Goal: Task Accomplishment & Management: Manage account settings

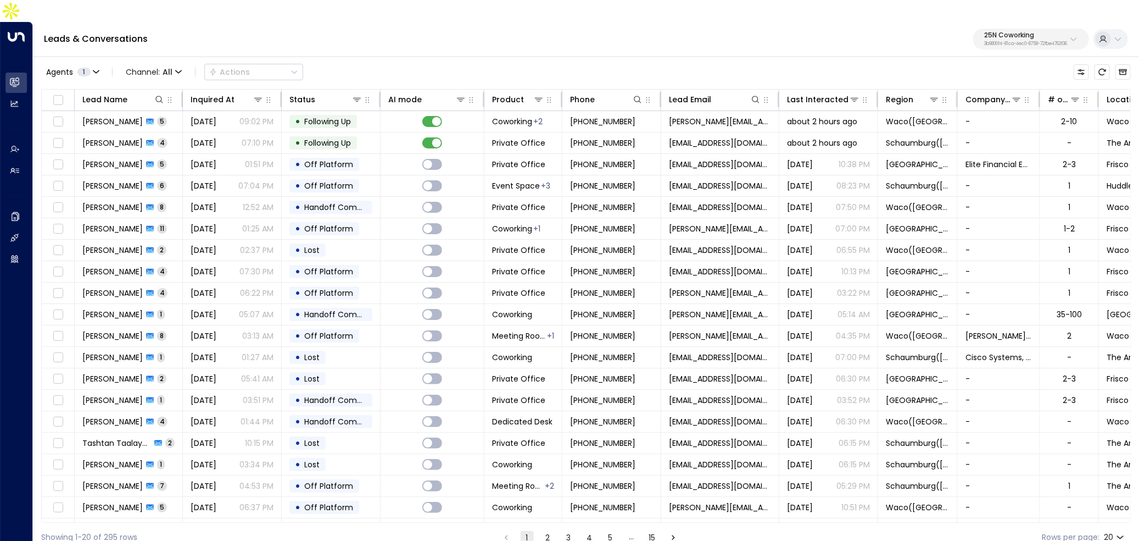
click at [1020, 42] on p "3b9800f4-81ca-4ec0-8758-72fbe4763f36" at bounding box center [1026, 44] width 83 height 4
type input "****"
click at [977, 94] on span "ID: 7a21cd42-1764-49a1-9e3e-f0831599a736" at bounding box center [996, 93] width 149 height 10
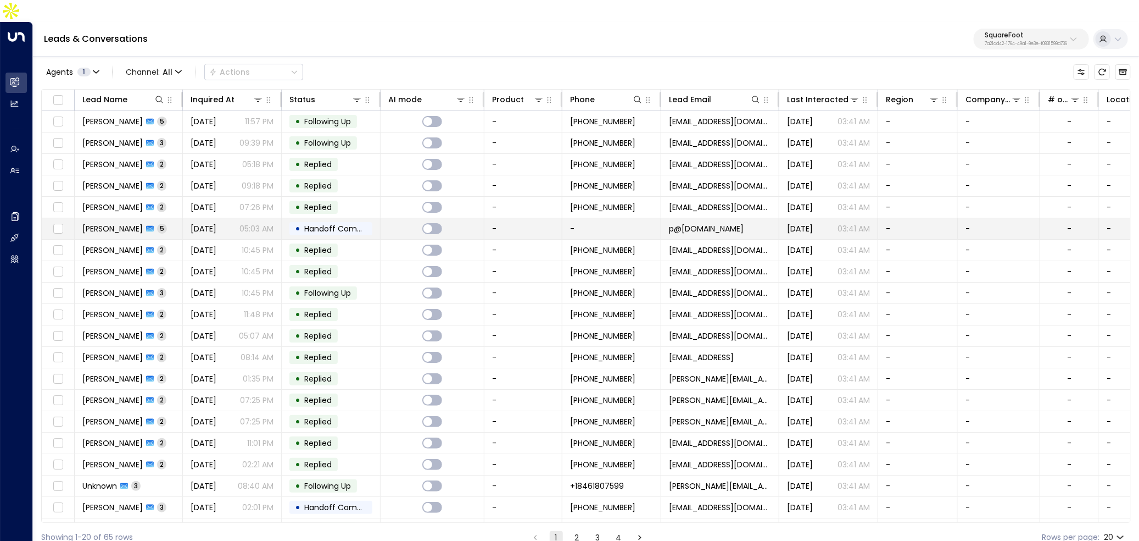
click at [216, 223] on span "[DATE]" at bounding box center [204, 228] width 26 height 11
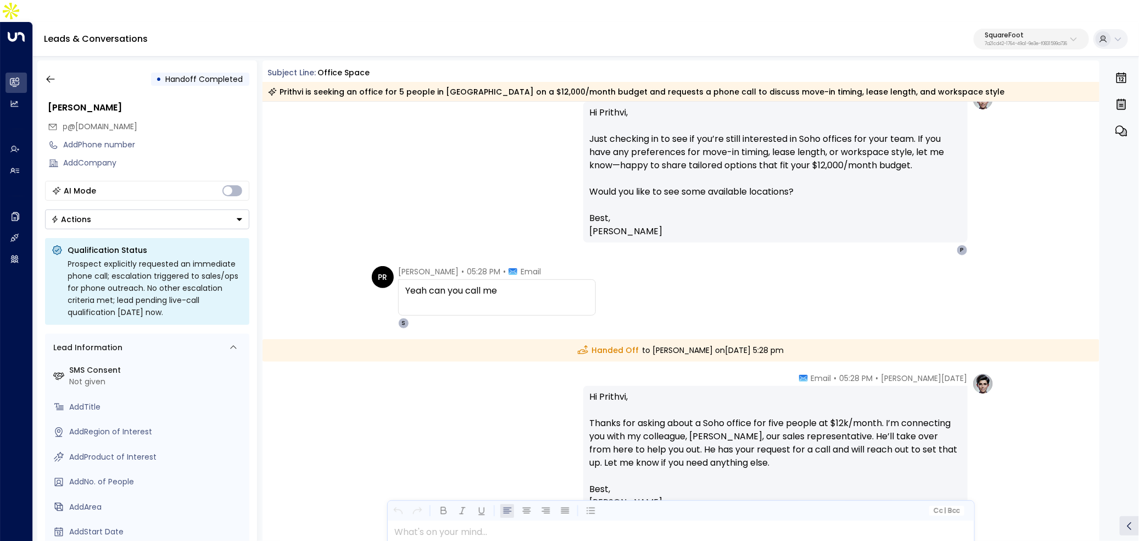
scroll to position [580, 0]
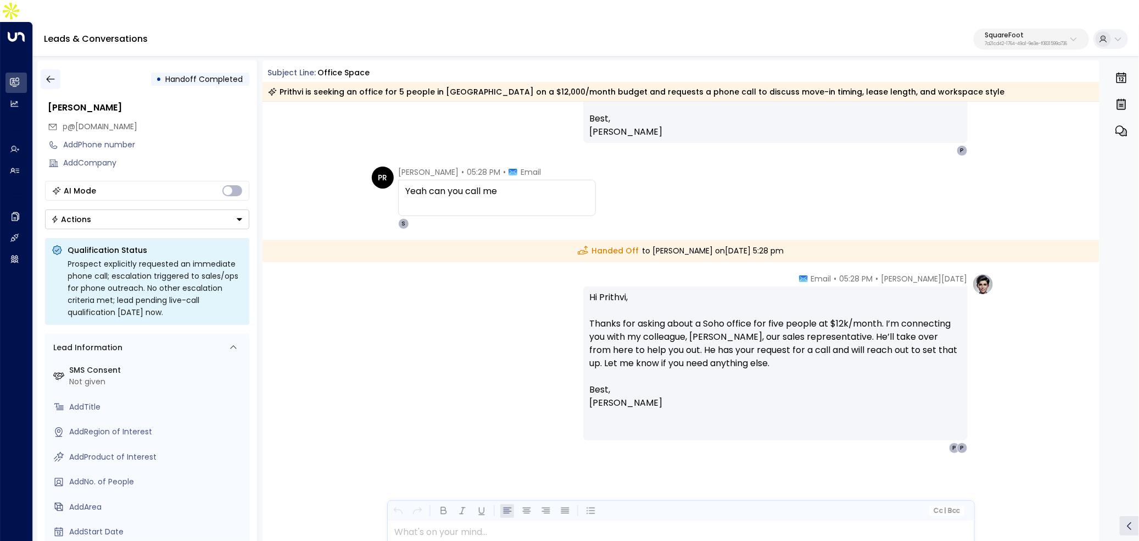
click at [57, 69] on button "button" at bounding box center [51, 79] width 20 height 20
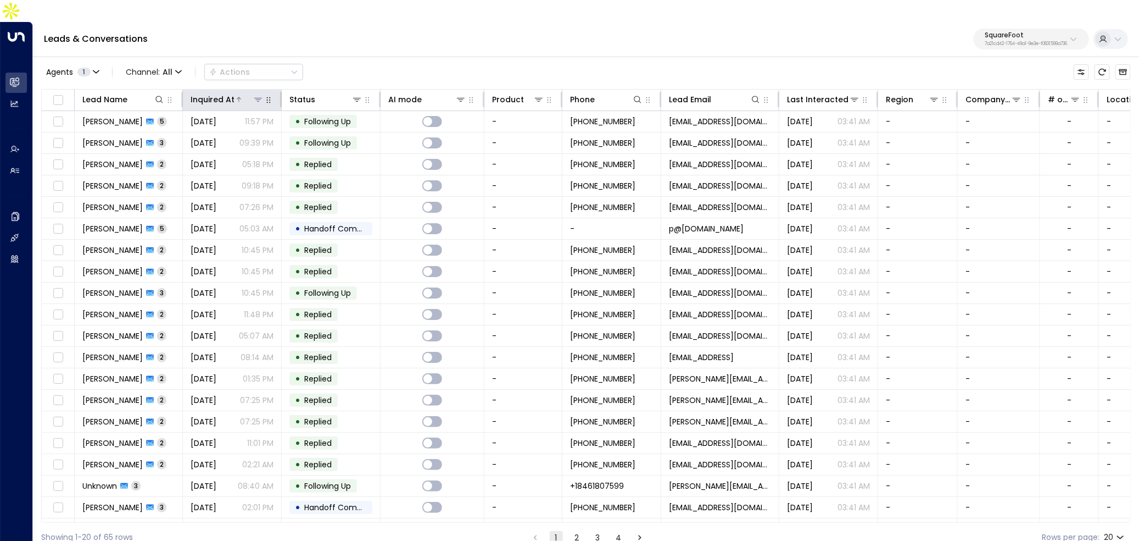
click at [217, 93] on div "Inquired At" at bounding box center [213, 99] width 44 height 13
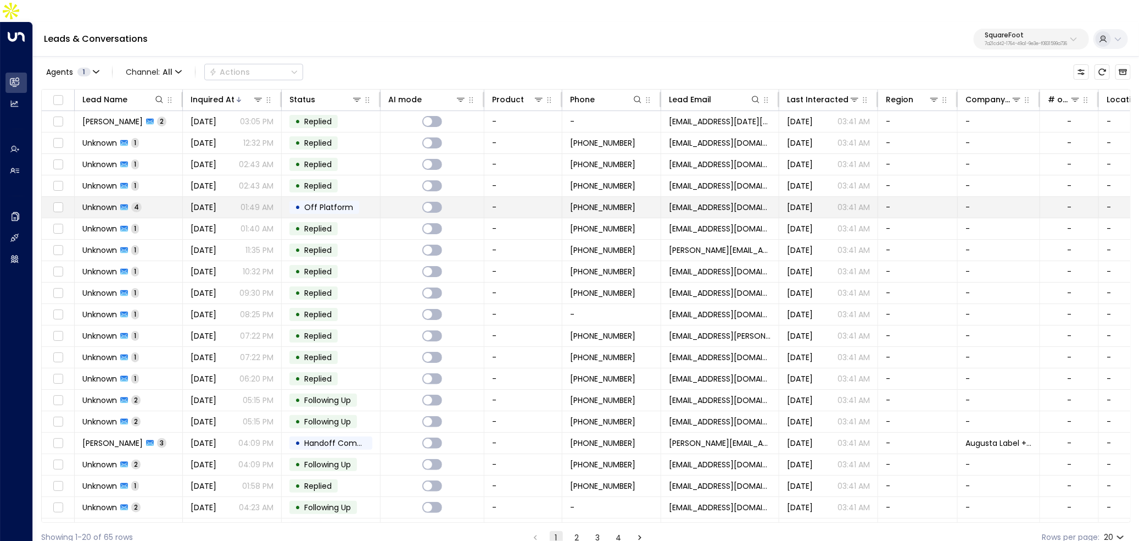
scroll to position [17, 0]
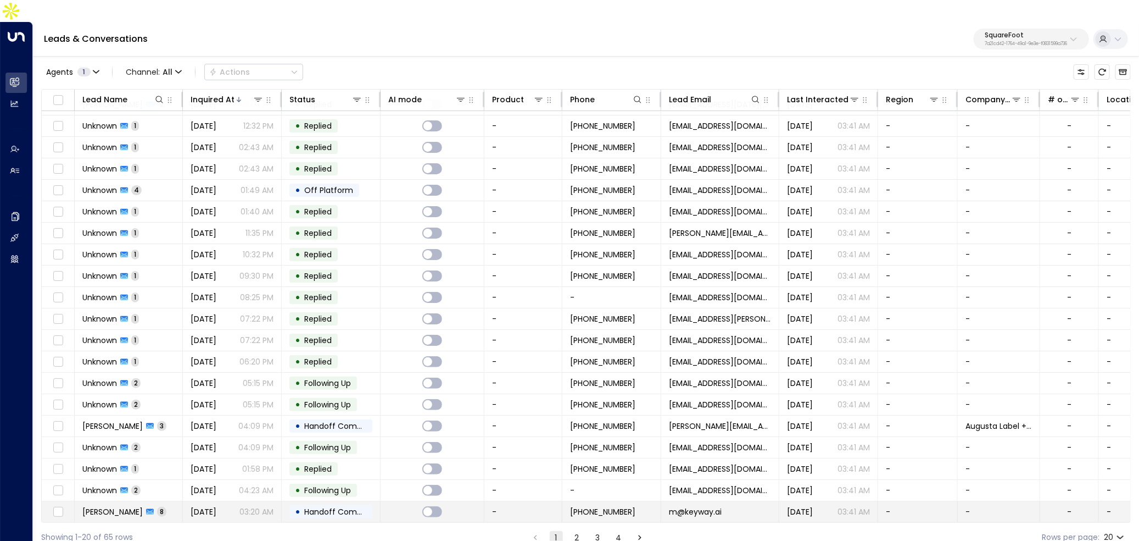
click at [207, 506] on span "[DATE]" at bounding box center [204, 511] width 26 height 11
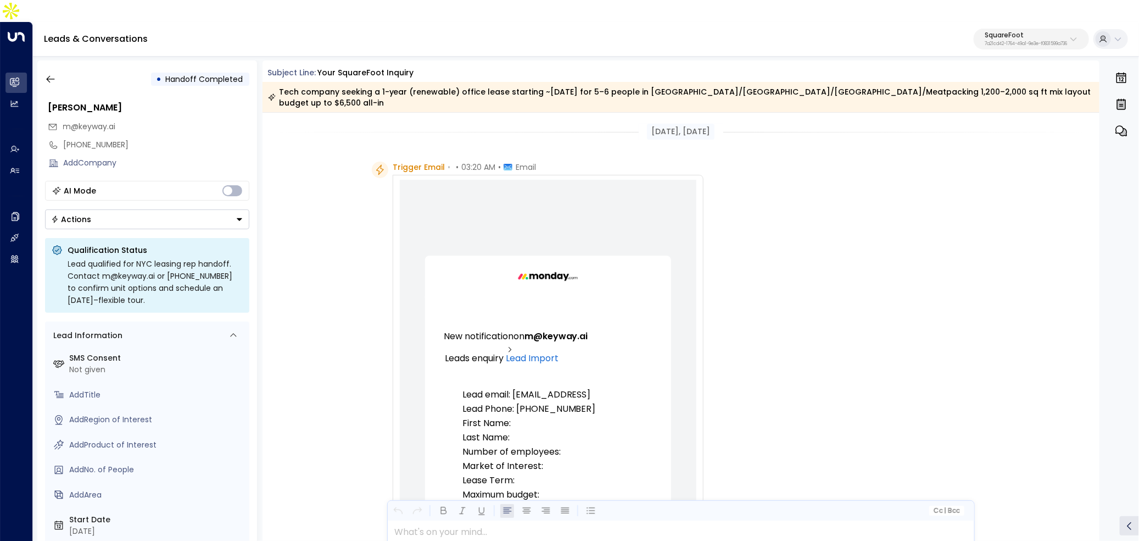
click at [49, 68] on div "• Handoff Completed [PERSON_NAME] m@keyway.ai [PHONE_NUMBER] Add Company AI Mod…" at bounding box center [147, 311] width 220 height 502
click at [51, 60] on div "• Handoff Completed [PERSON_NAME] m@keyway.ai [PHONE_NUMBER] Add Company AI Mod…" at bounding box center [147, 311] width 220 height 502
drag, startPoint x: 51, startPoint y: 50, endPoint x: 182, endPoint y: 116, distance: 146.4
click at [182, 117] on div "• Handoff Completed [PERSON_NAME] m@keyway.ai [PHONE_NUMBER] Add Company AI Mod…" at bounding box center [147, 311] width 220 height 502
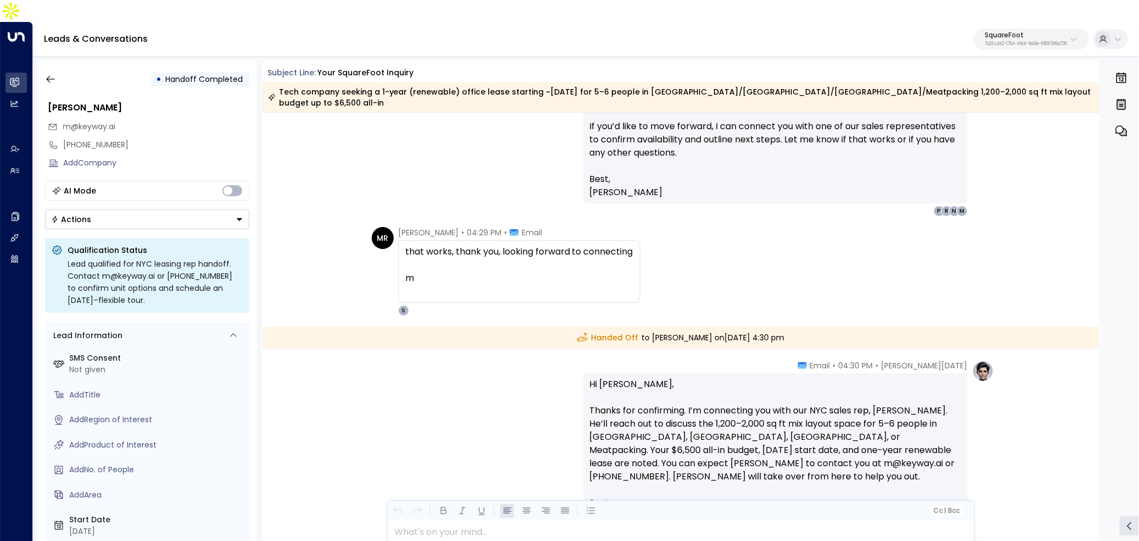
scroll to position [1841, 0]
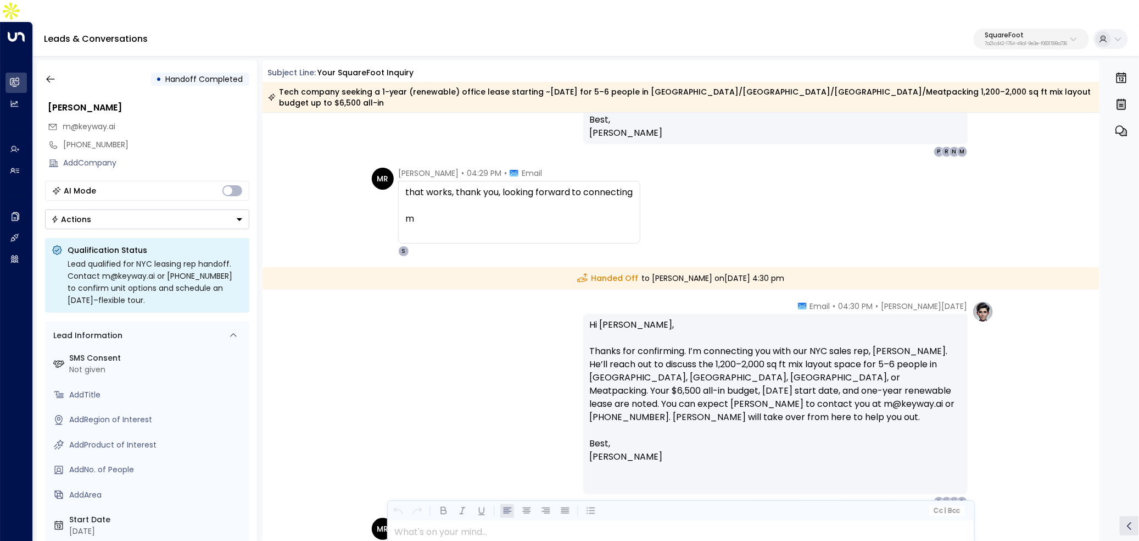
click at [62, 69] on div "• Handoff Completed" at bounding box center [147, 79] width 204 height 20
click at [55, 69] on button "button" at bounding box center [51, 79] width 20 height 20
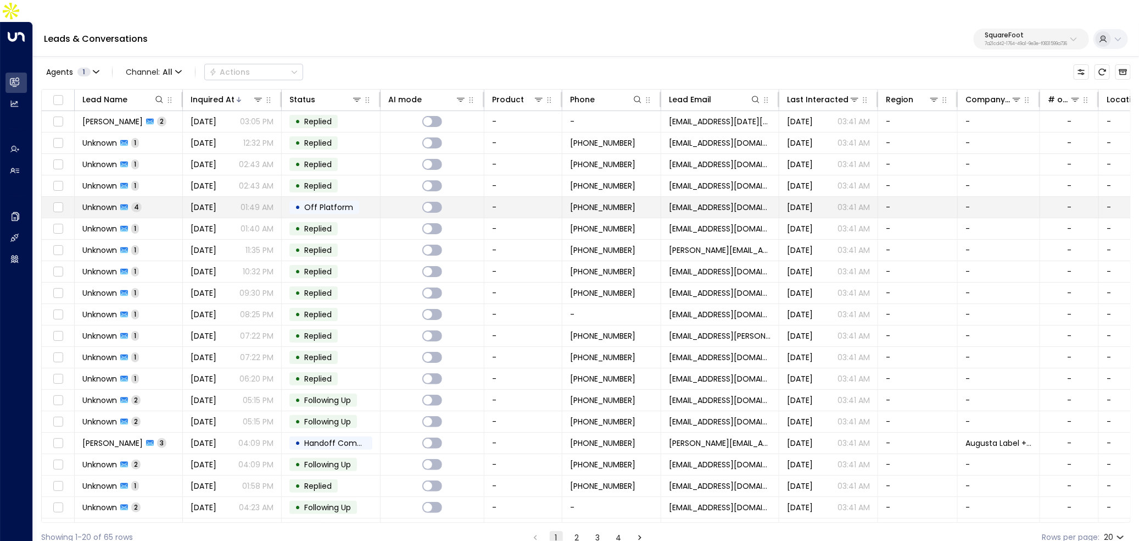
click at [154, 197] on td "Unknown 4" at bounding box center [129, 207] width 108 height 21
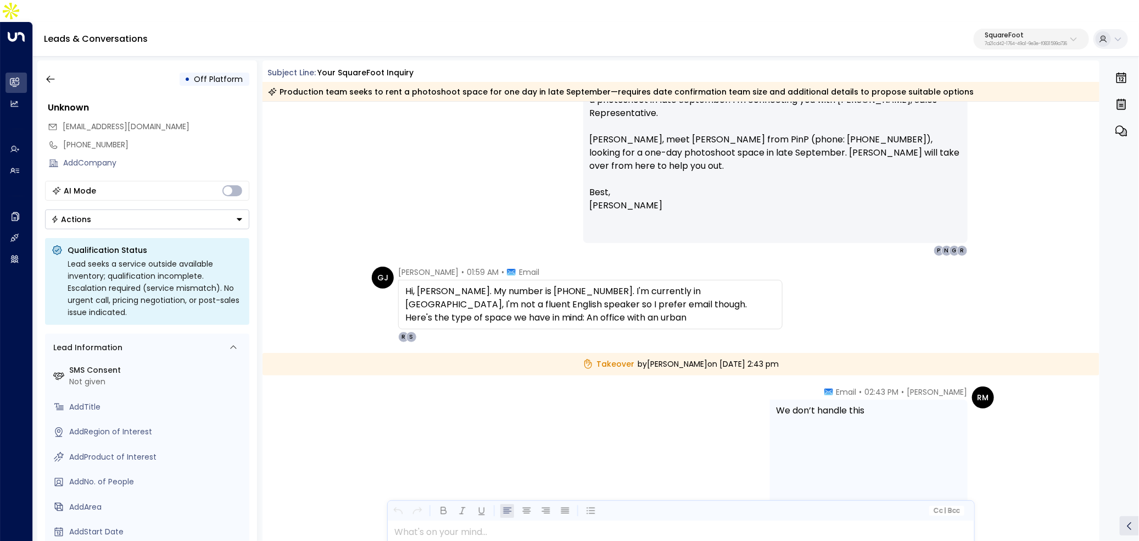
scroll to position [265, 0]
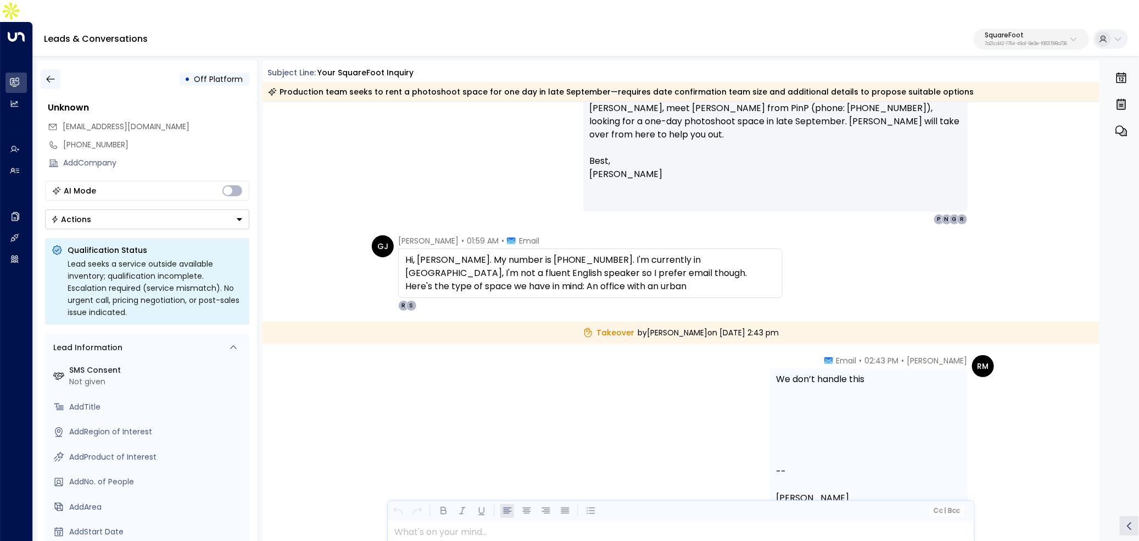
click at [52, 74] on icon "button" at bounding box center [50, 79] width 11 height 11
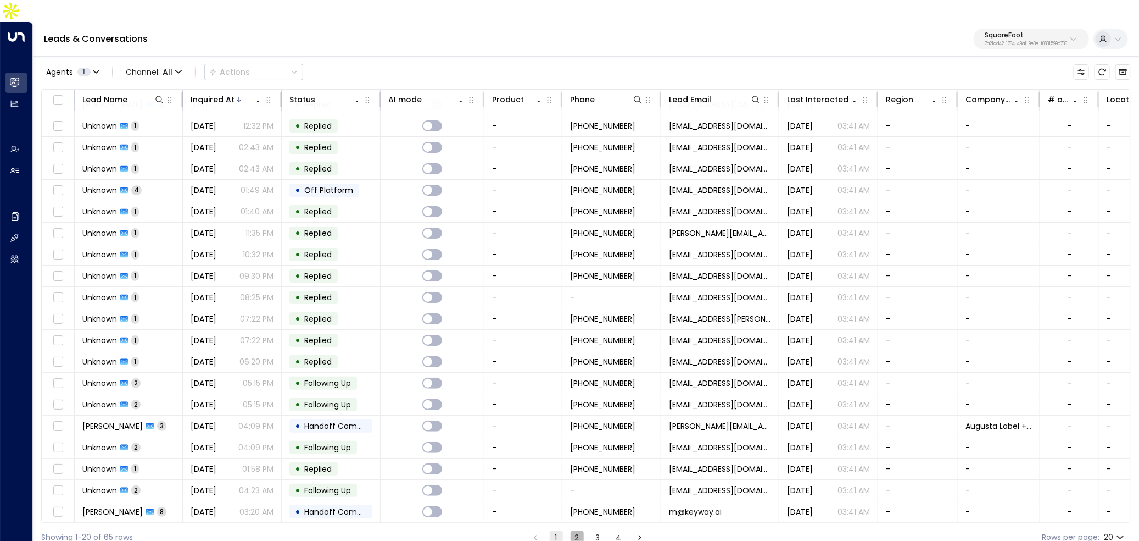
click at [575, 531] on button "2" at bounding box center [577, 537] width 13 height 13
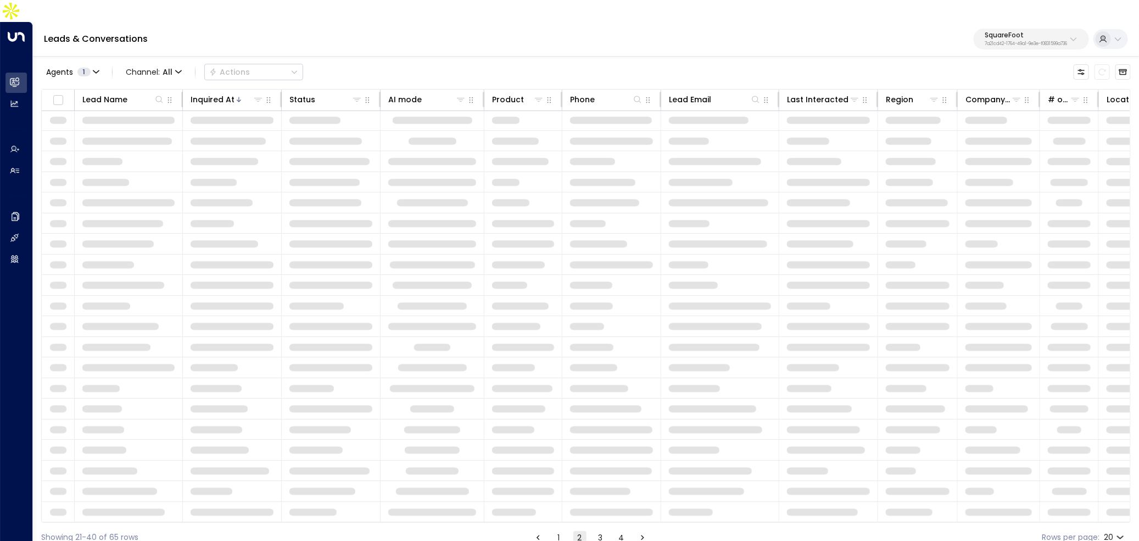
scroll to position [17, 0]
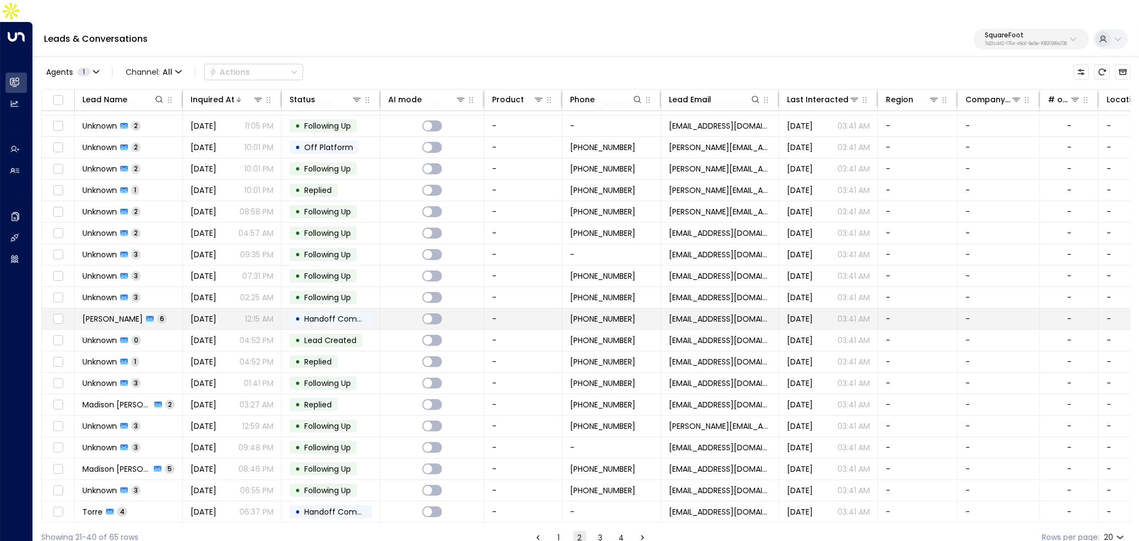
click at [216, 313] on span "[DATE]" at bounding box center [204, 318] width 26 height 11
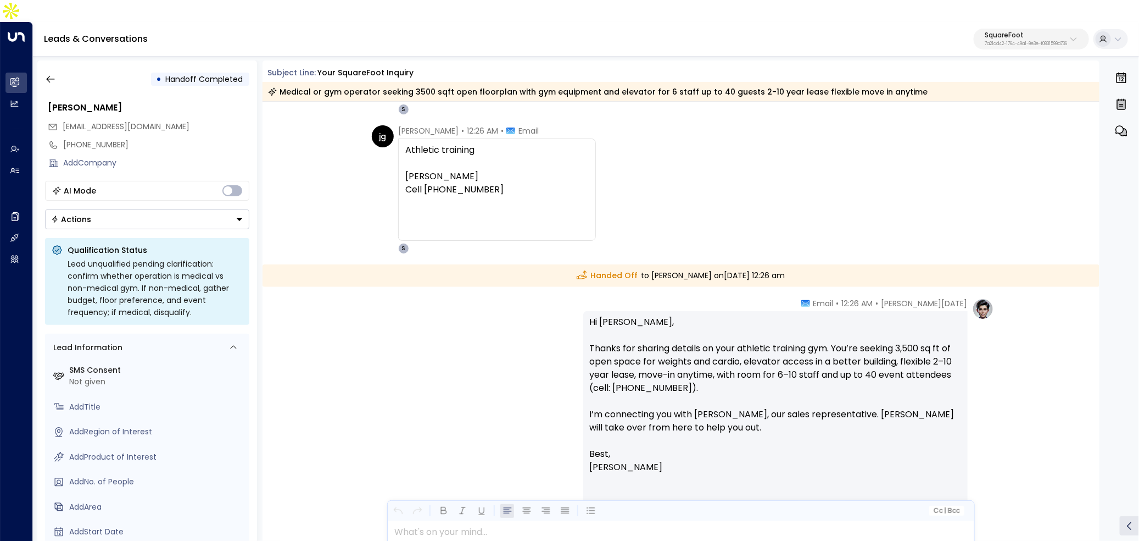
scroll to position [1800, 0]
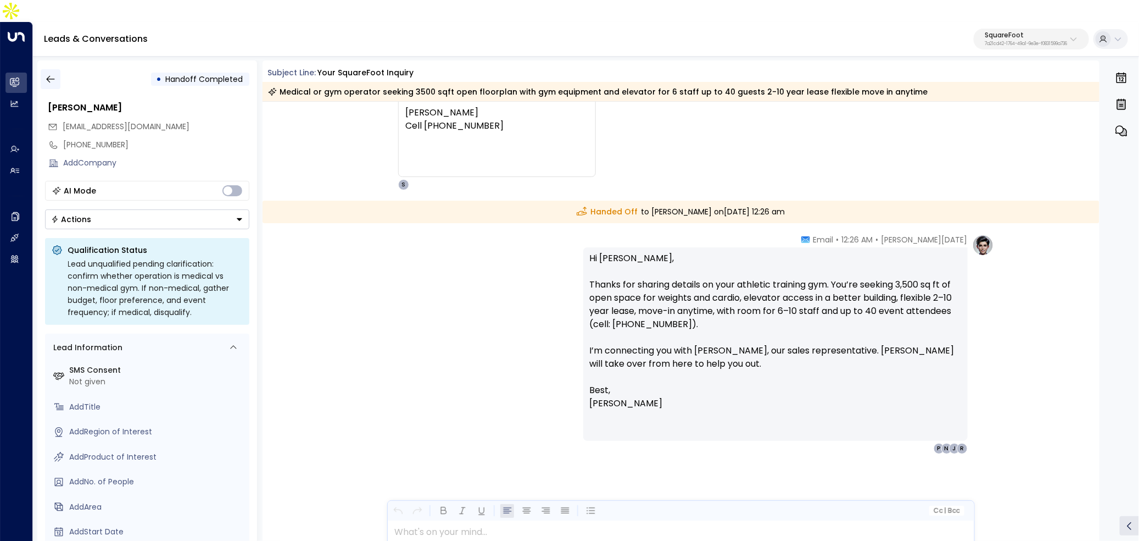
click at [57, 69] on button "button" at bounding box center [51, 79] width 20 height 20
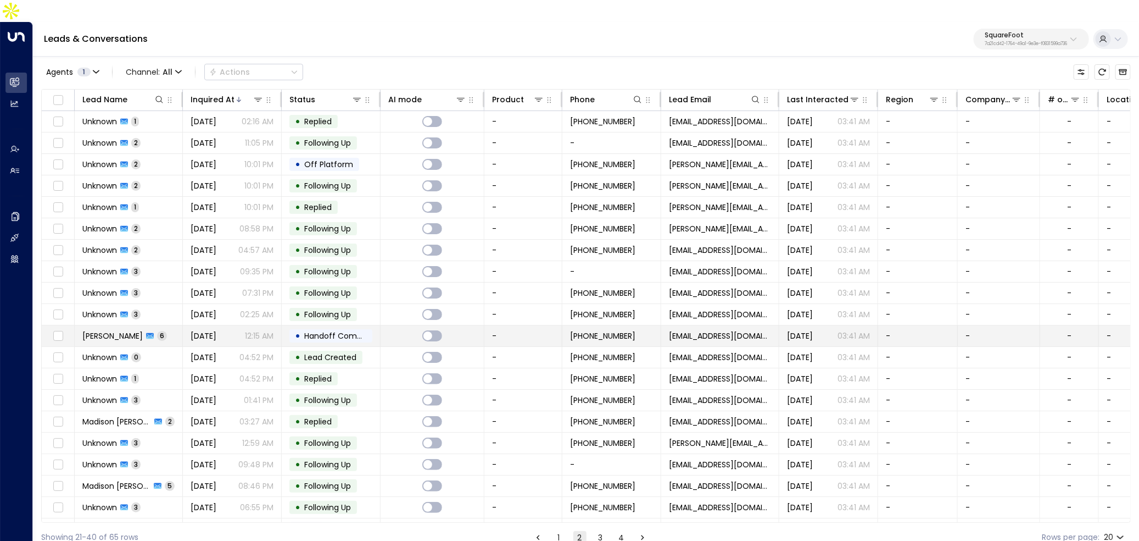
scroll to position [17, 0]
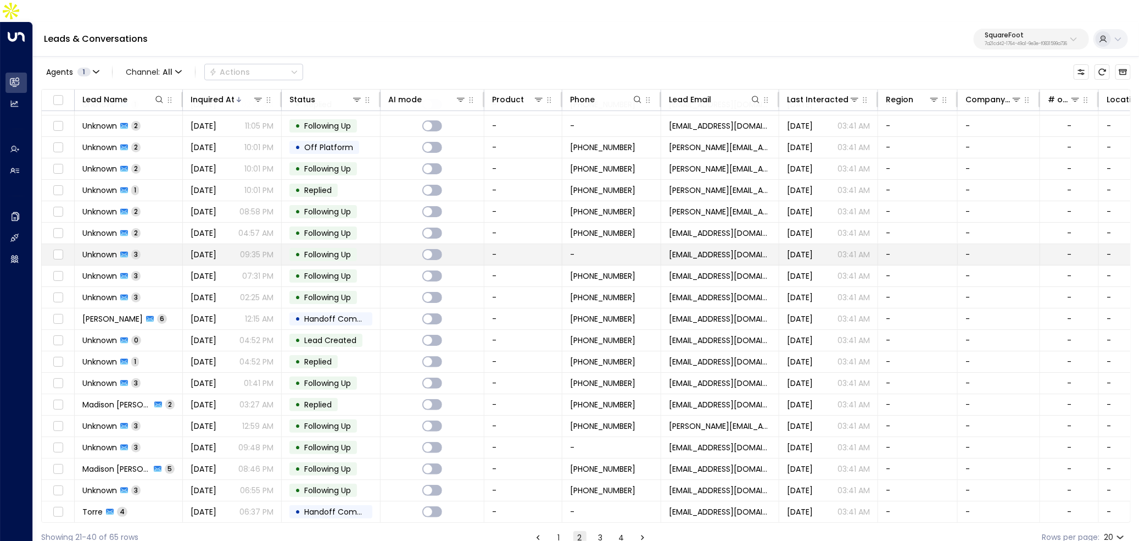
click at [493, 244] on td "-" at bounding box center [524, 254] width 78 height 21
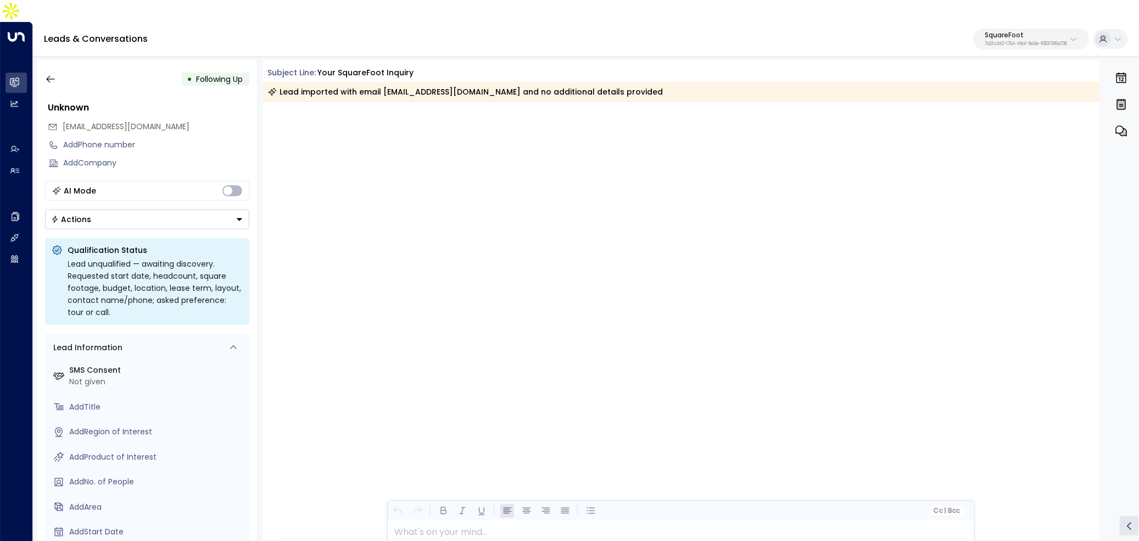
scroll to position [1287, 0]
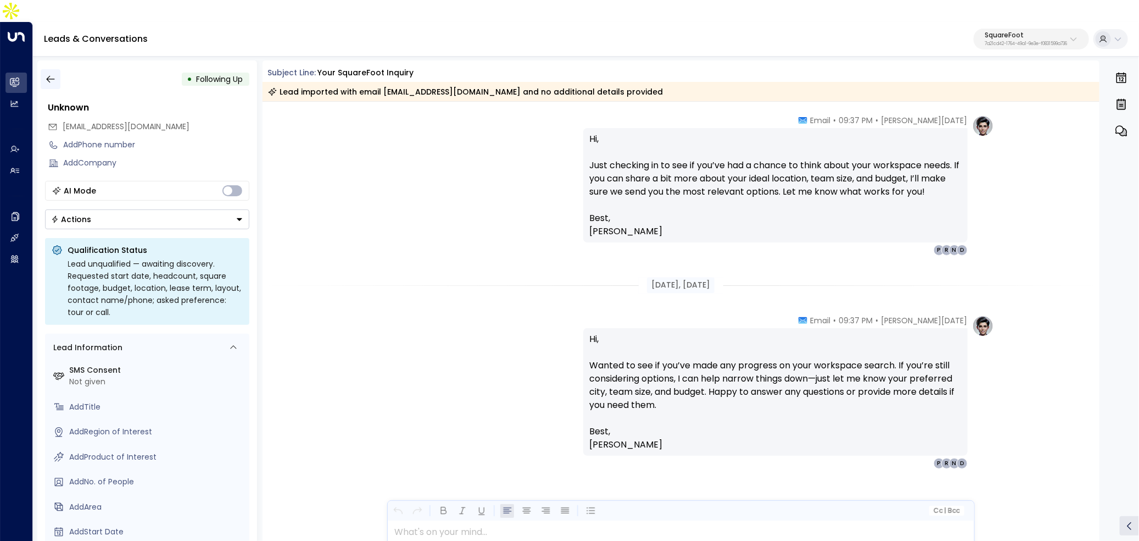
click at [46, 74] on icon "button" at bounding box center [50, 79] width 11 height 11
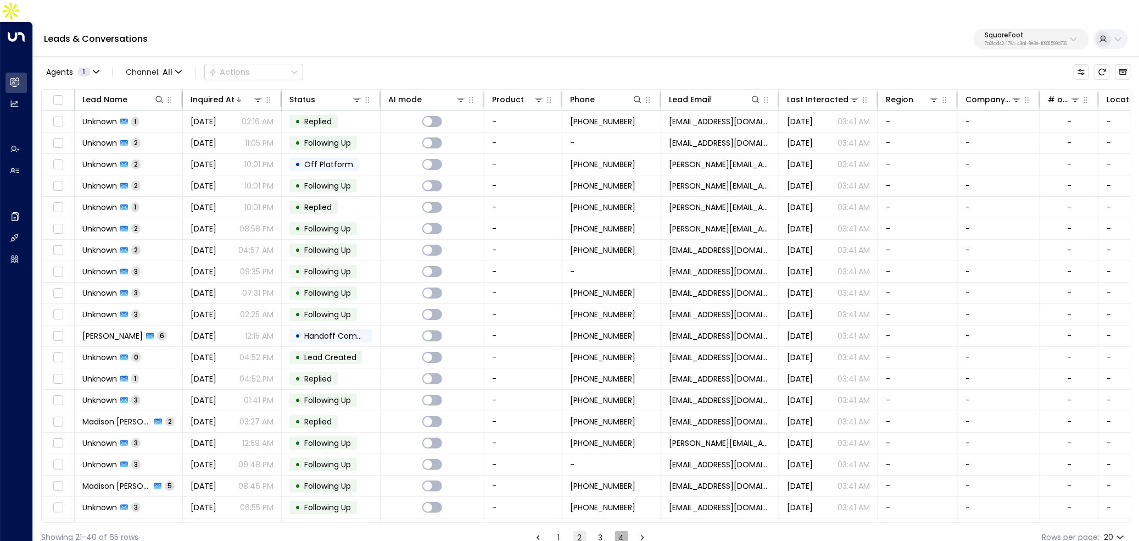
click at [620, 531] on button "4" at bounding box center [621, 537] width 13 height 13
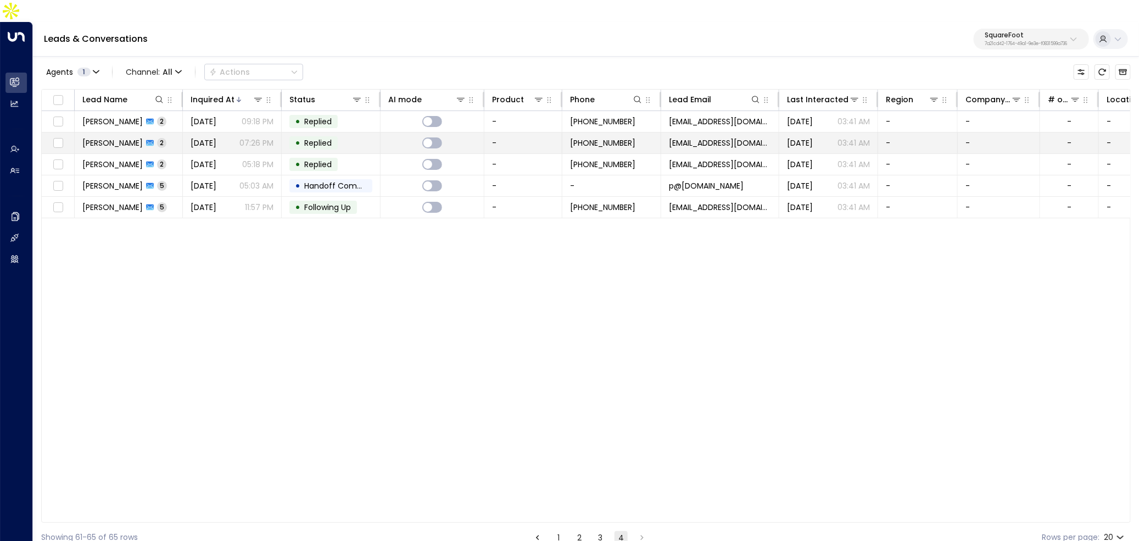
click at [132, 137] on div "[PERSON_NAME] 2" at bounding box center [124, 142] width 84 height 11
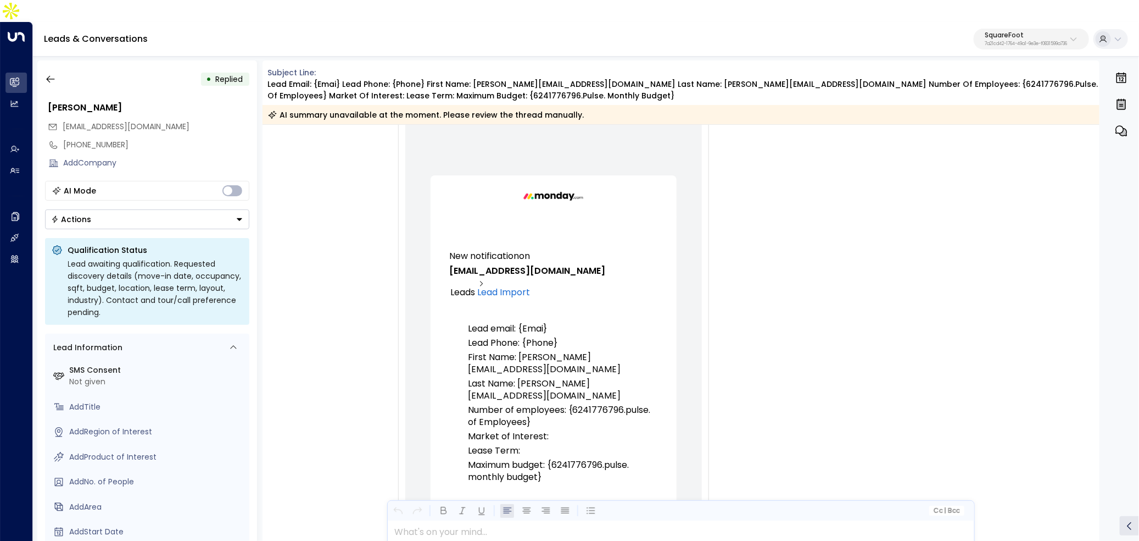
scroll to position [99, 0]
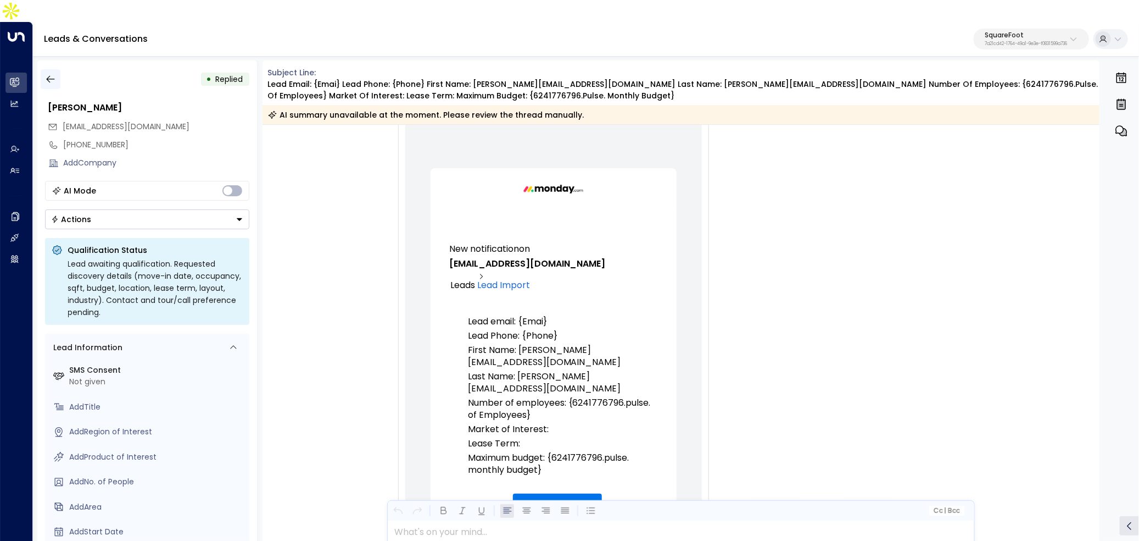
click at [57, 69] on button "button" at bounding box center [51, 79] width 20 height 20
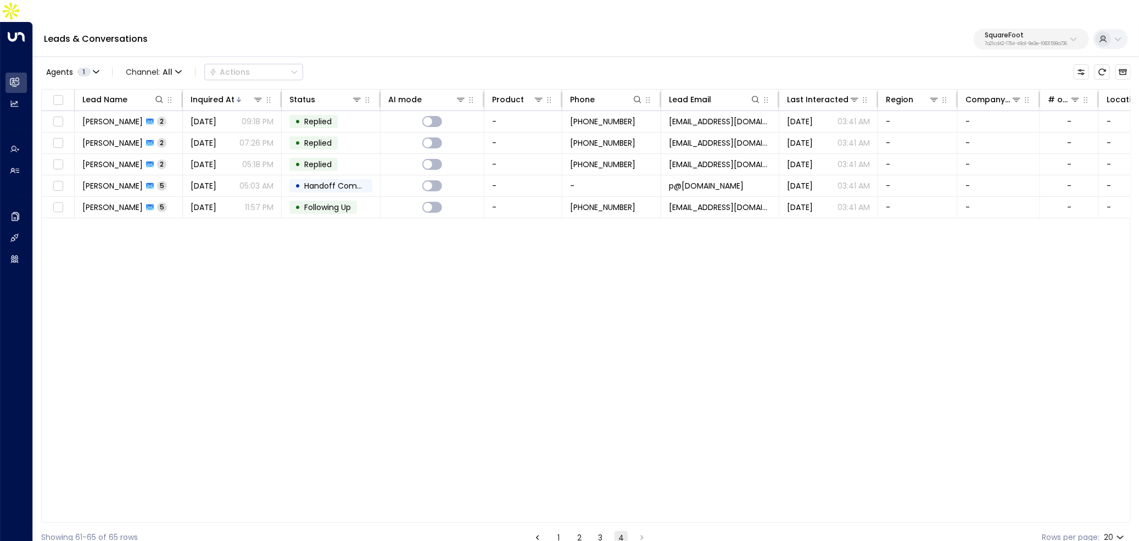
click at [570, 530] on ul "1 2 3 4" at bounding box center [590, 537] width 119 height 14
click at [556, 531] on button "1" at bounding box center [558, 537] width 13 height 13
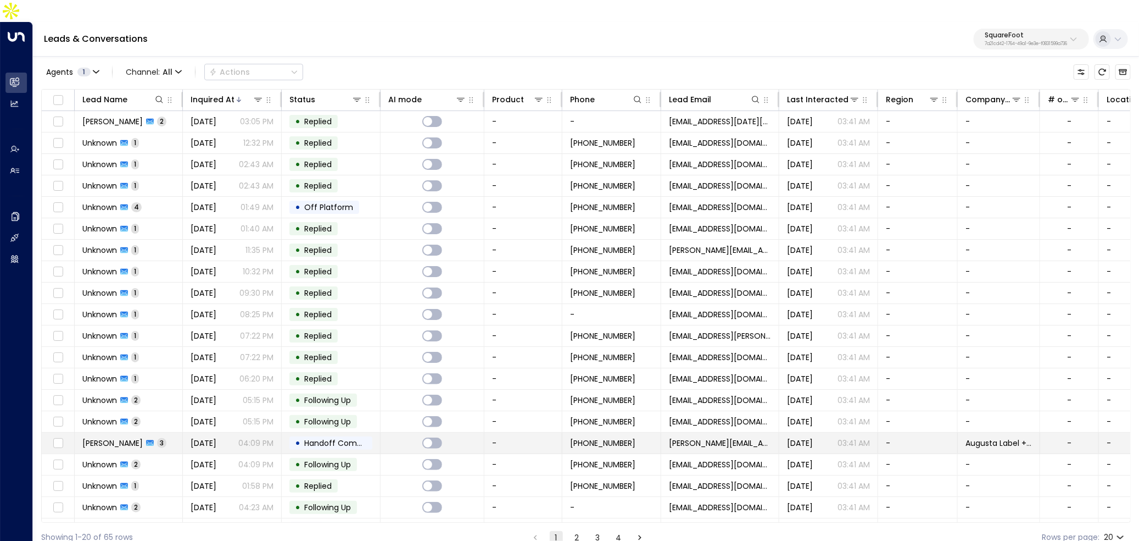
scroll to position [17, 0]
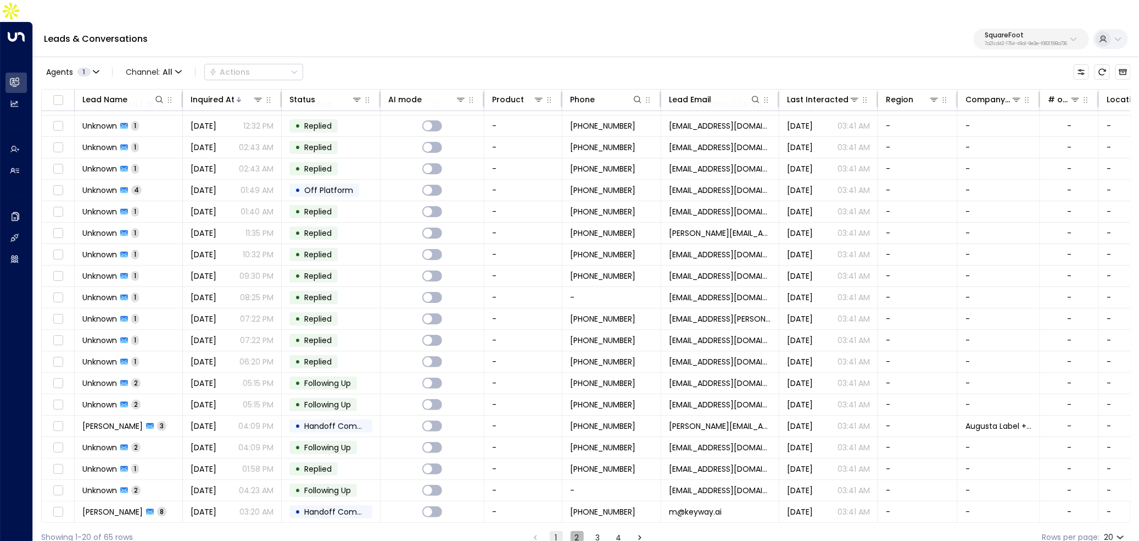
click at [580, 531] on button "2" at bounding box center [577, 537] width 13 height 13
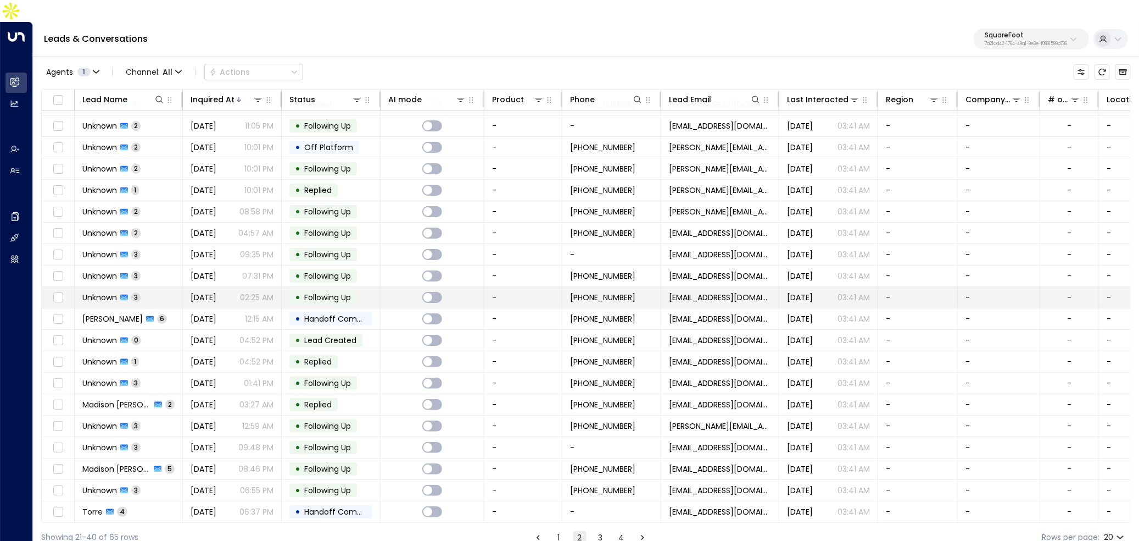
click at [322, 287] on td "• Following Up" at bounding box center [331, 297] width 99 height 21
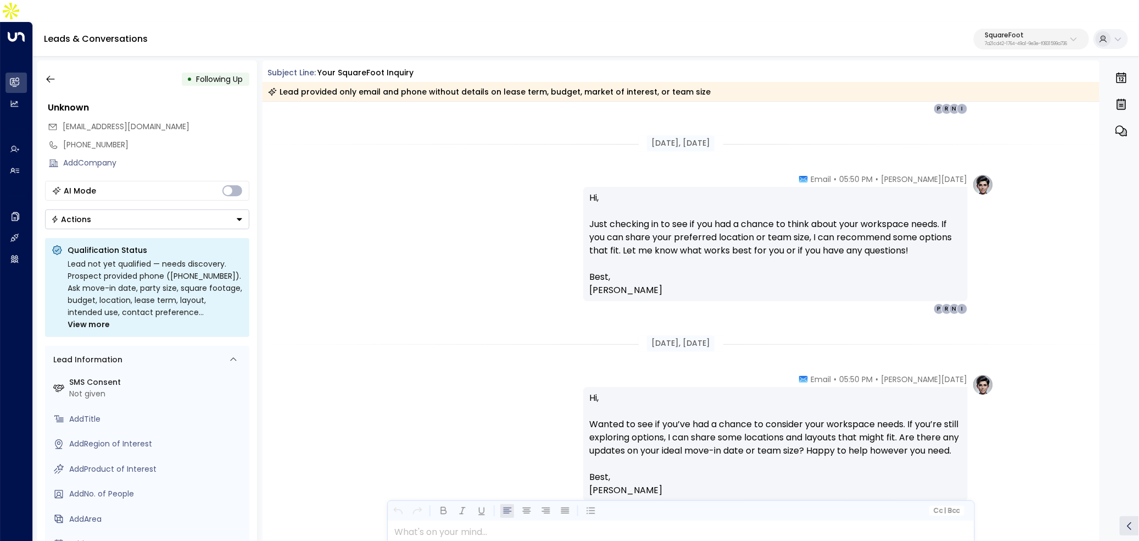
scroll to position [1212, 0]
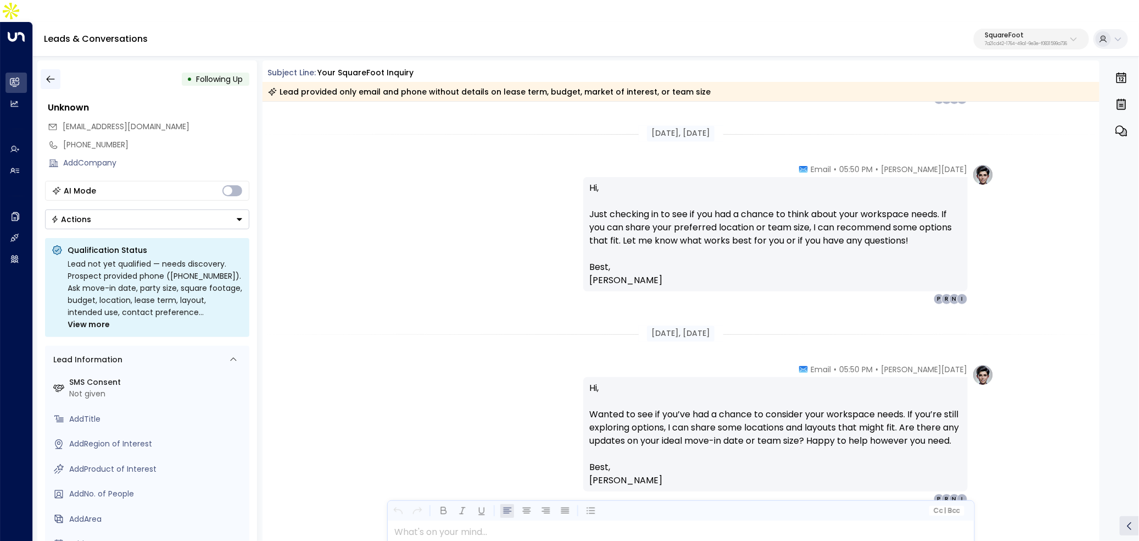
click at [51, 74] on icon "button" at bounding box center [50, 79] width 11 height 11
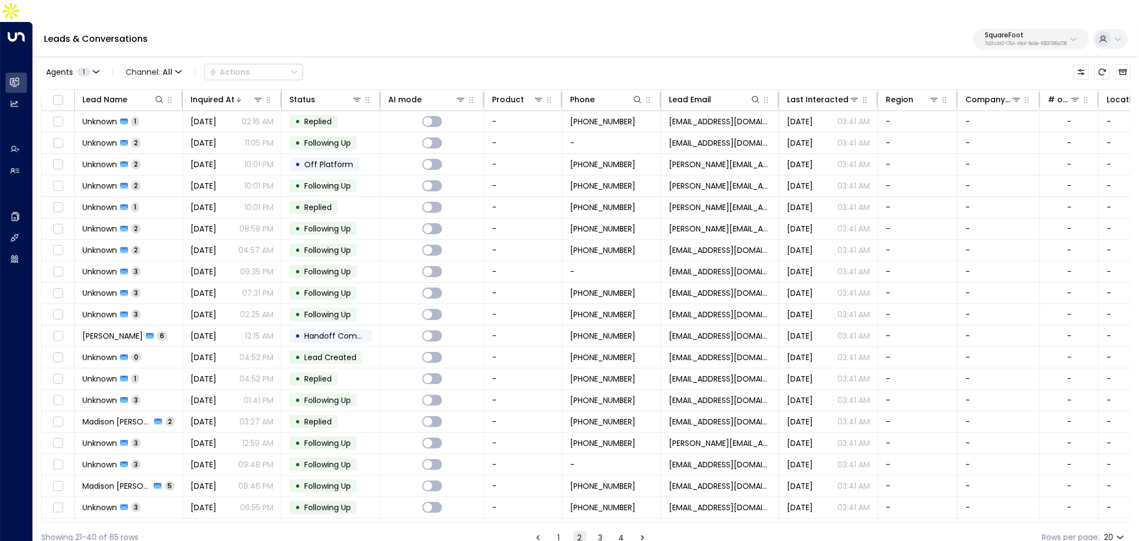
click at [1008, 55] on div "Agents 1 Channel: All Actions Lead Name Inquired At Status AI mode Product Phon…" at bounding box center [586, 303] width 1090 height 497
click at [1012, 29] on button "SquareFoot 7a21cd42-1764-49a1-9e3e-f0831599a736" at bounding box center [1031, 39] width 115 height 21
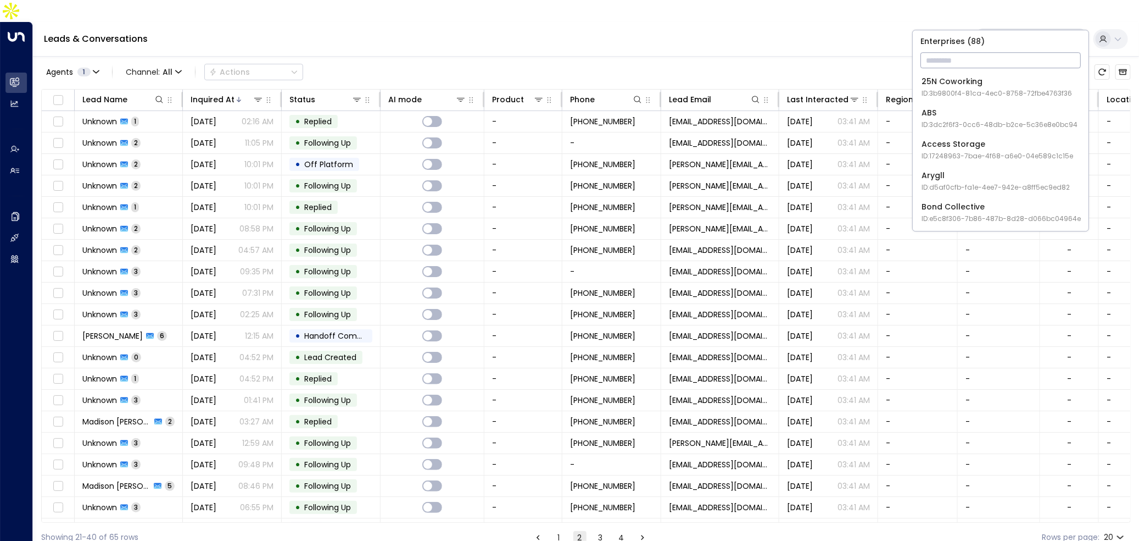
click at [1002, 67] on input "text" at bounding box center [1001, 61] width 160 height 20
type input "*****"
click at [969, 81] on div "Lucid Private Offices ID: 2e8ce2f4-f9a3-4c66-9e54-41e64d227c04" at bounding box center [998, 87] width 153 height 23
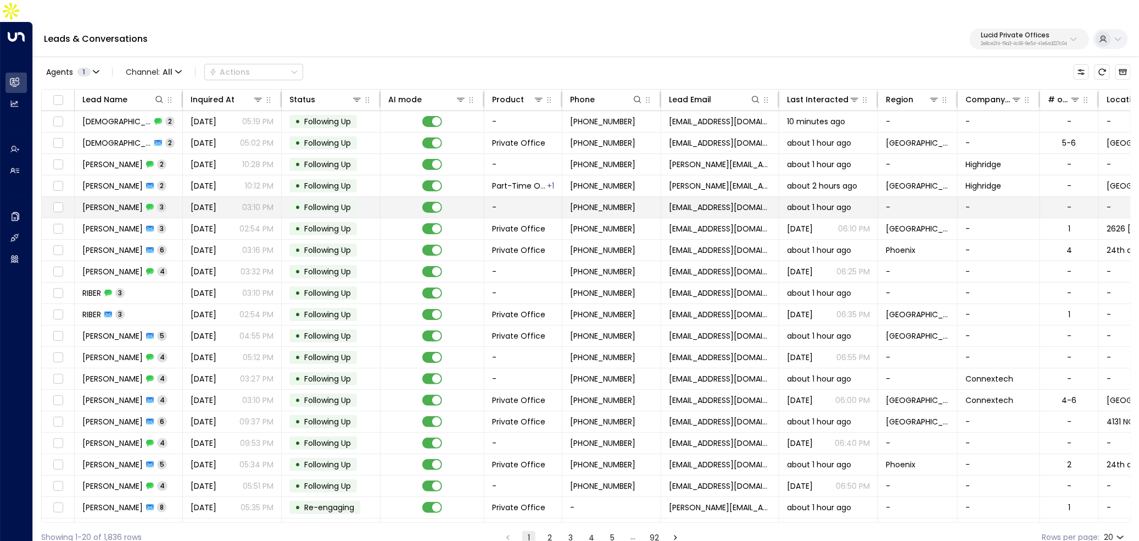
click at [181, 197] on td "[PERSON_NAME] 3" at bounding box center [129, 207] width 108 height 21
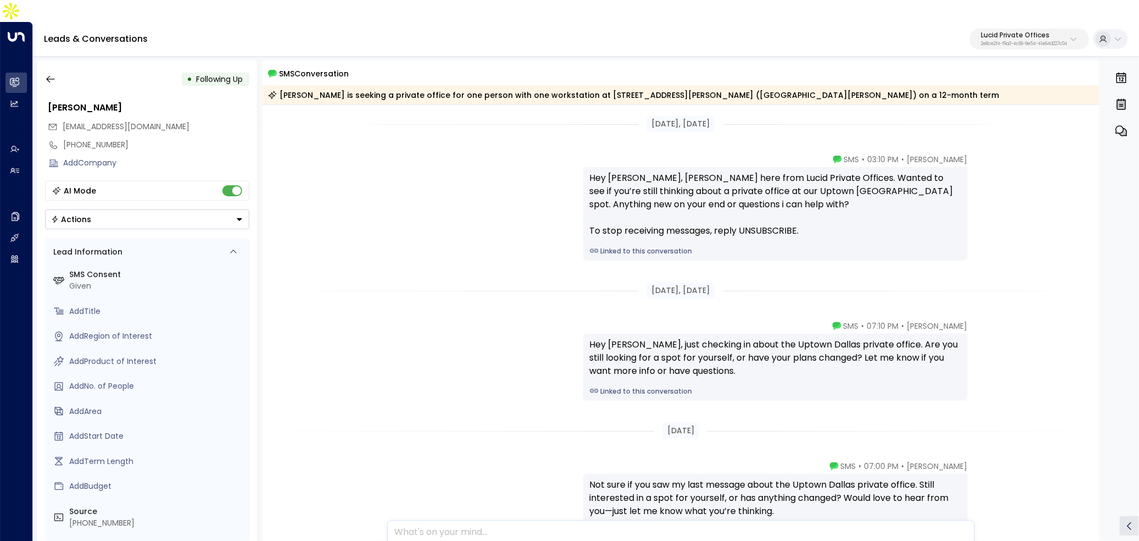
click at [40, 60] on div "• Following Up [PERSON_NAME] [EMAIL_ADDRESS][DOMAIN_NAME] [PHONE_NUMBER] Add Co…" at bounding box center [147, 311] width 220 height 502
click at [43, 69] on button "button" at bounding box center [51, 79] width 20 height 20
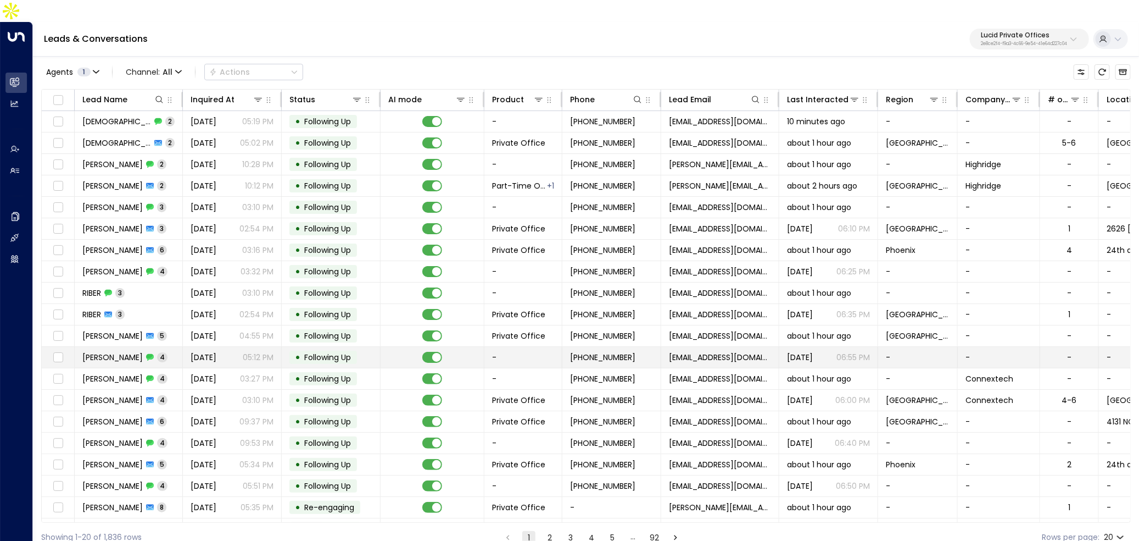
click at [207, 352] on span "[DATE]" at bounding box center [204, 357] width 26 height 11
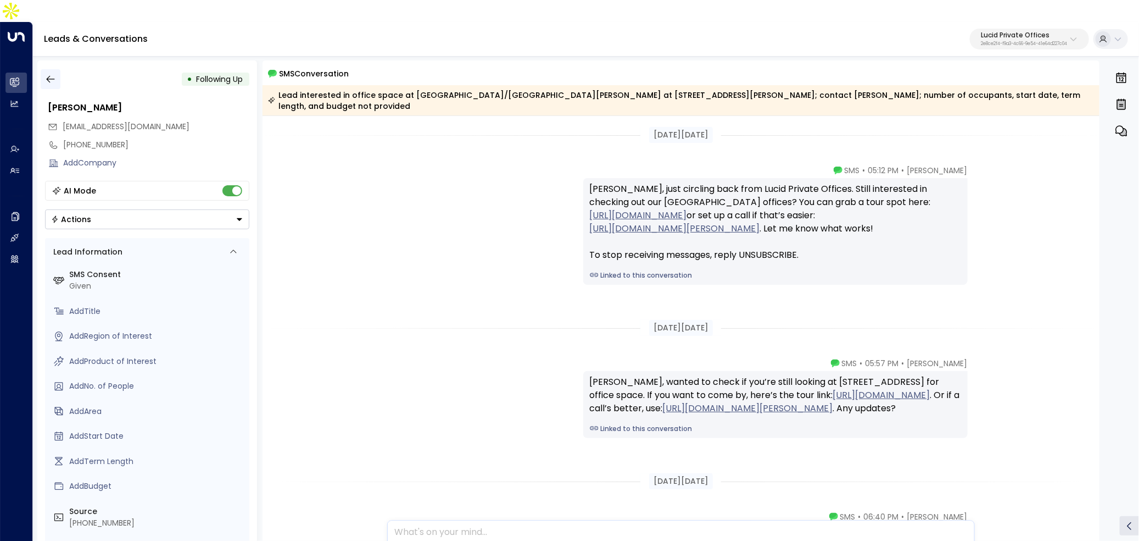
click at [58, 69] on button "button" at bounding box center [51, 79] width 20 height 20
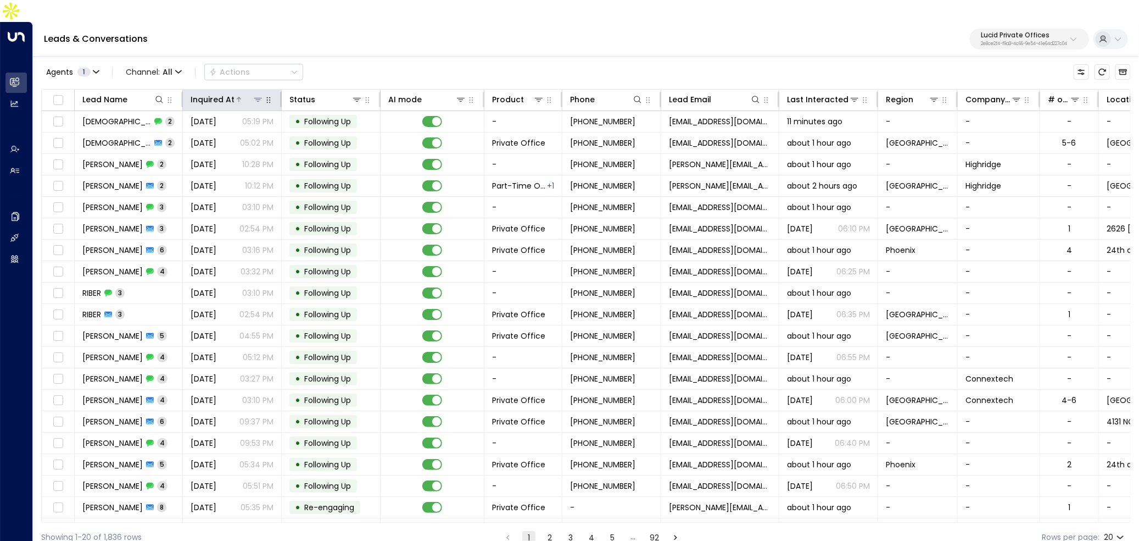
click at [215, 93] on div "Inquired At" at bounding box center [213, 99] width 44 height 13
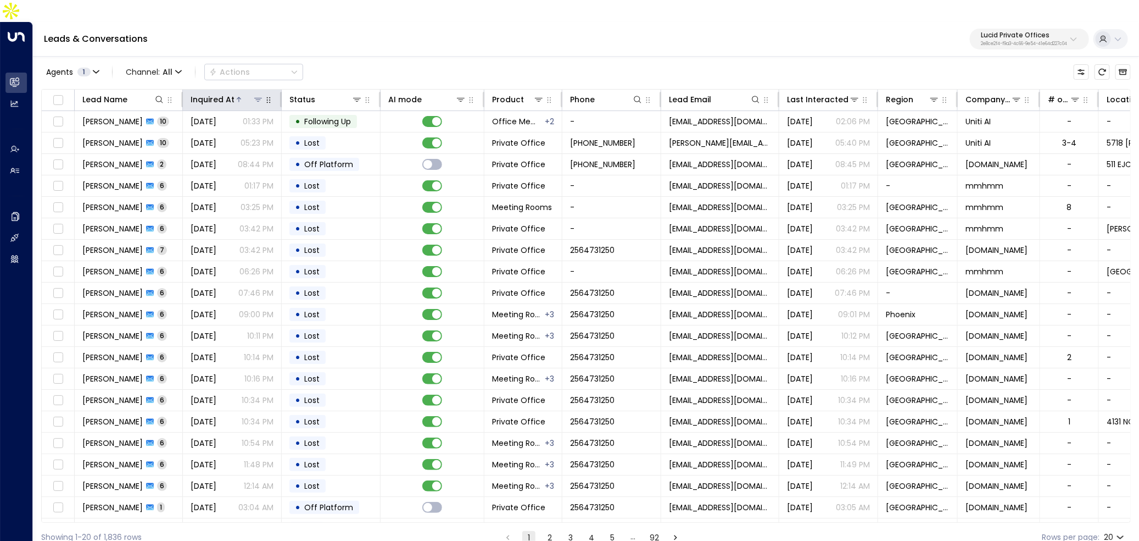
click at [215, 93] on div "Inquired At" at bounding box center [213, 99] width 44 height 13
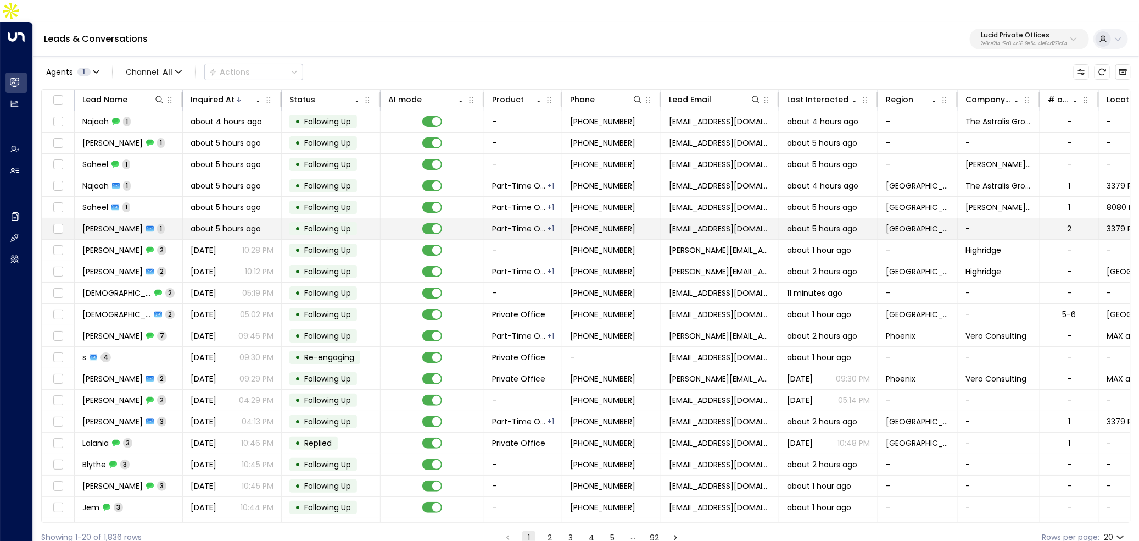
scroll to position [14, 0]
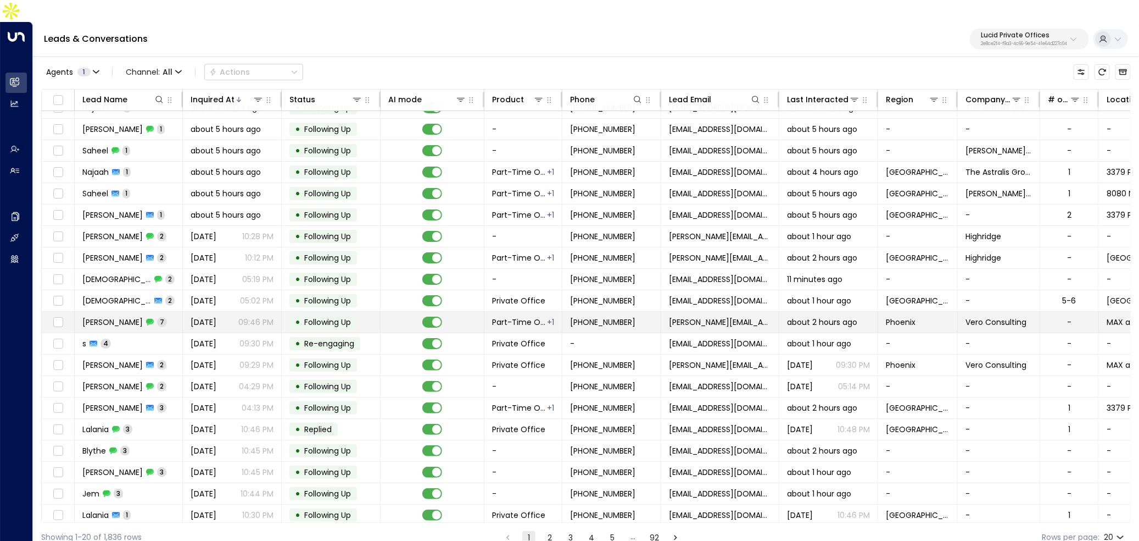
click at [242, 316] on p "09:46 PM" at bounding box center [255, 321] width 35 height 11
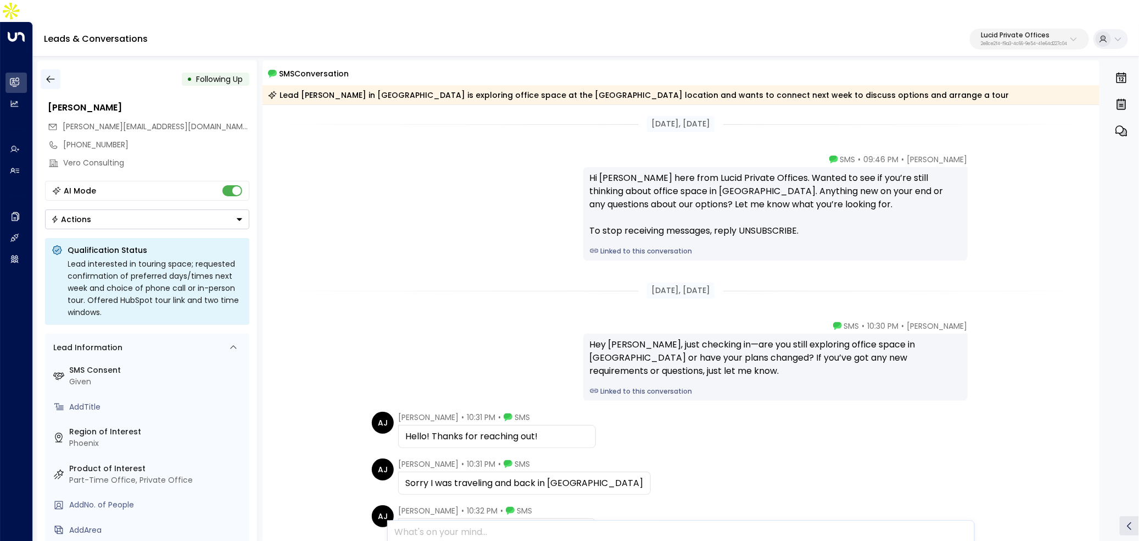
click at [52, 74] on icon "button" at bounding box center [50, 79] width 11 height 11
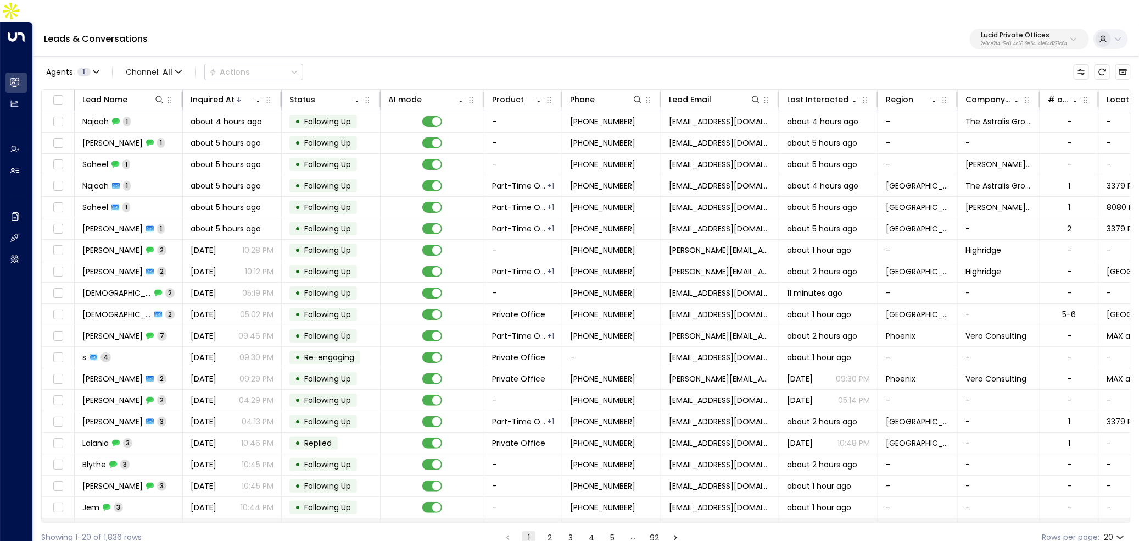
click at [153, 518] on td "Lalania 1" at bounding box center [129, 528] width 108 height 21
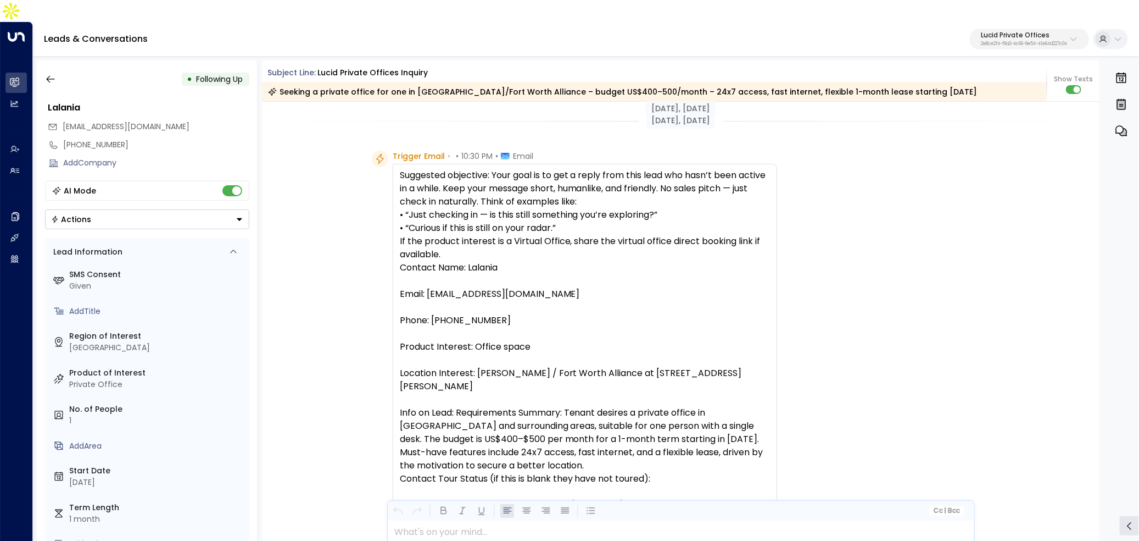
scroll to position [396, 0]
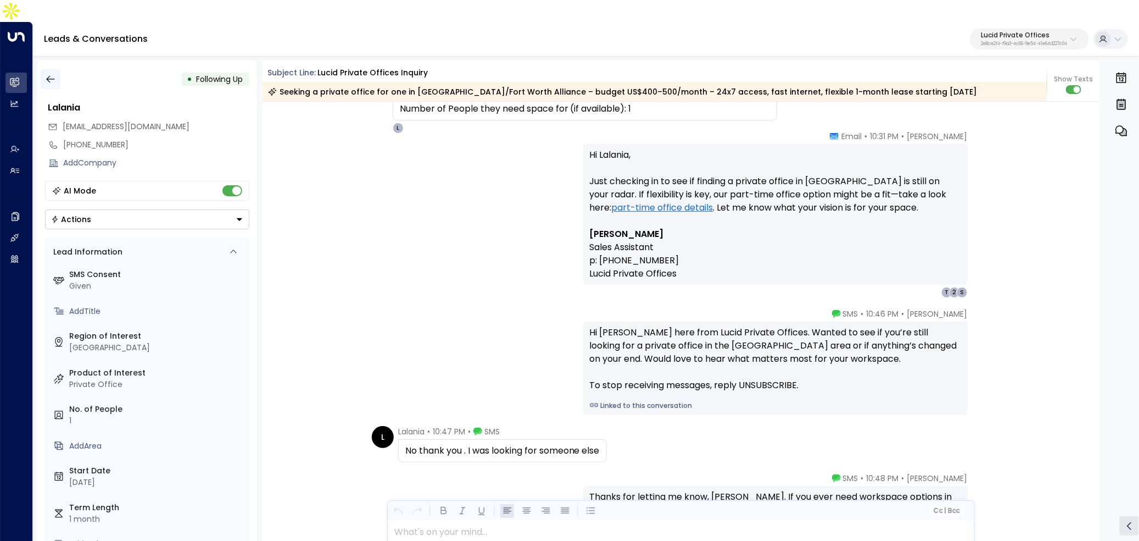
click at [47, 74] on icon "button" at bounding box center [50, 79] width 11 height 11
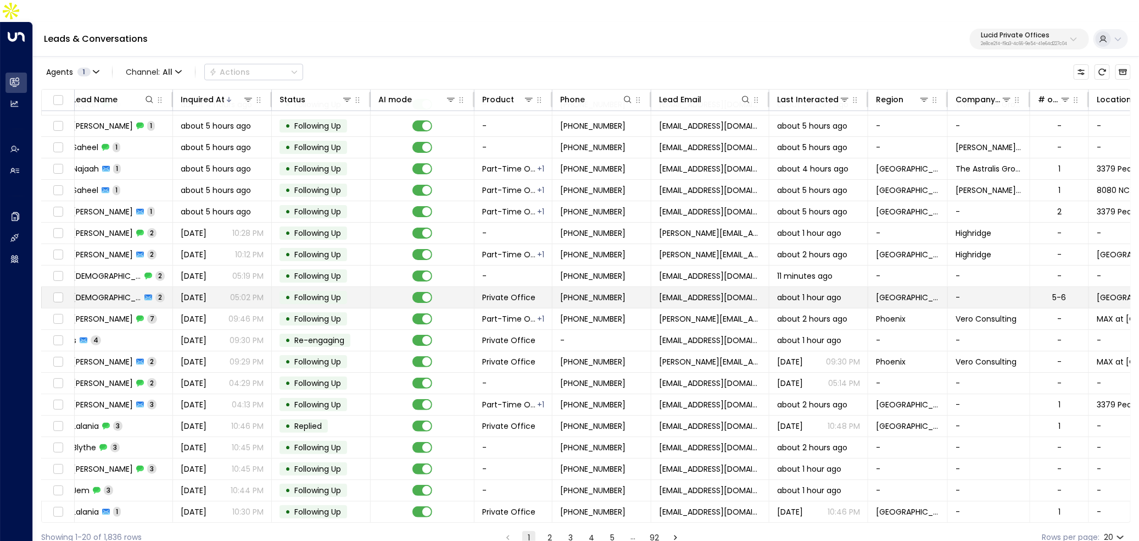
scroll to position [17, 0]
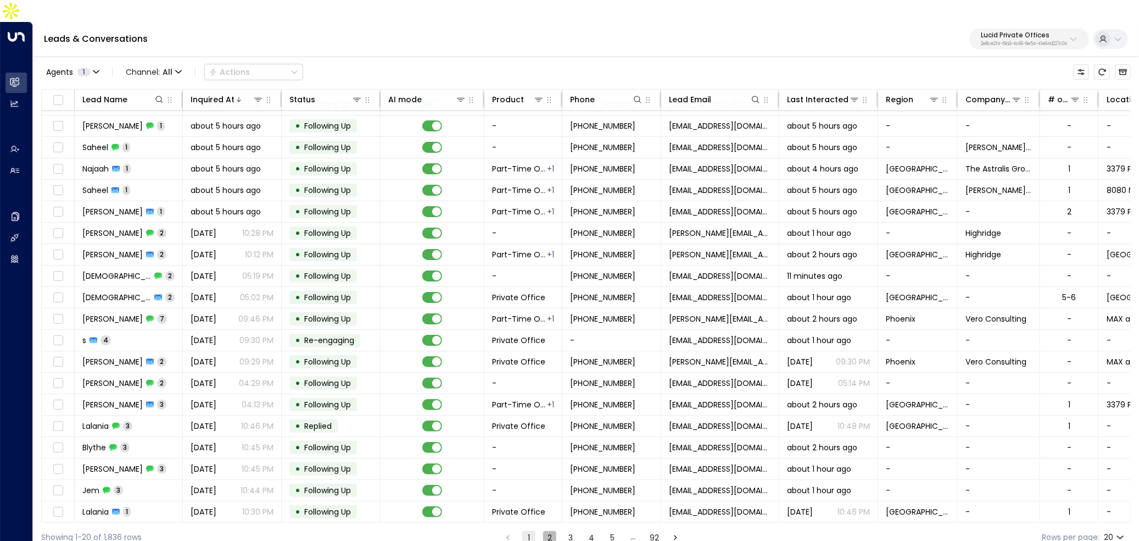
click at [550, 531] on button "2" at bounding box center [549, 537] width 13 height 13
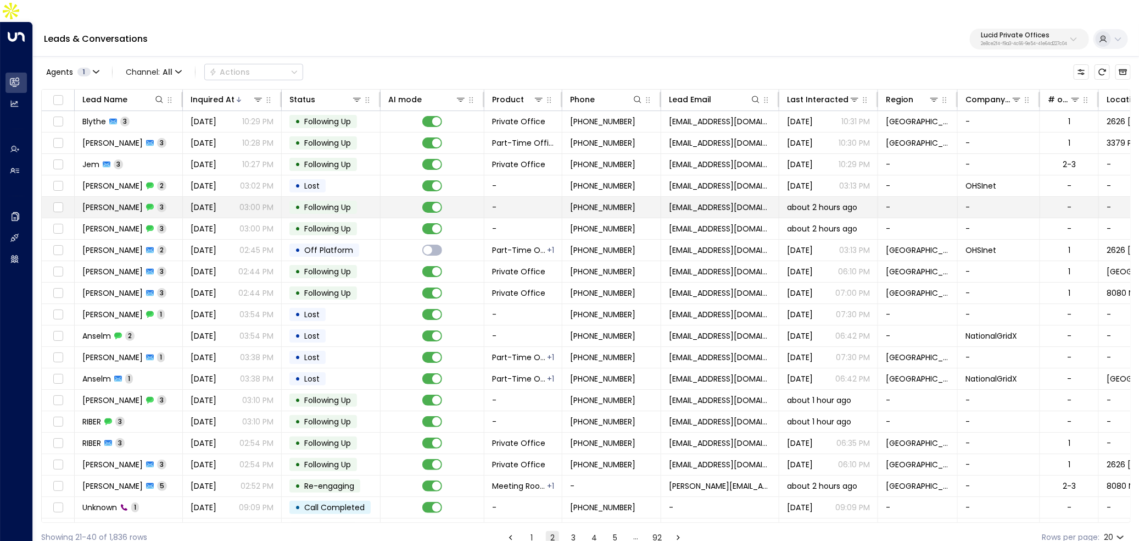
click at [216, 202] on span "[DATE]" at bounding box center [204, 207] width 26 height 11
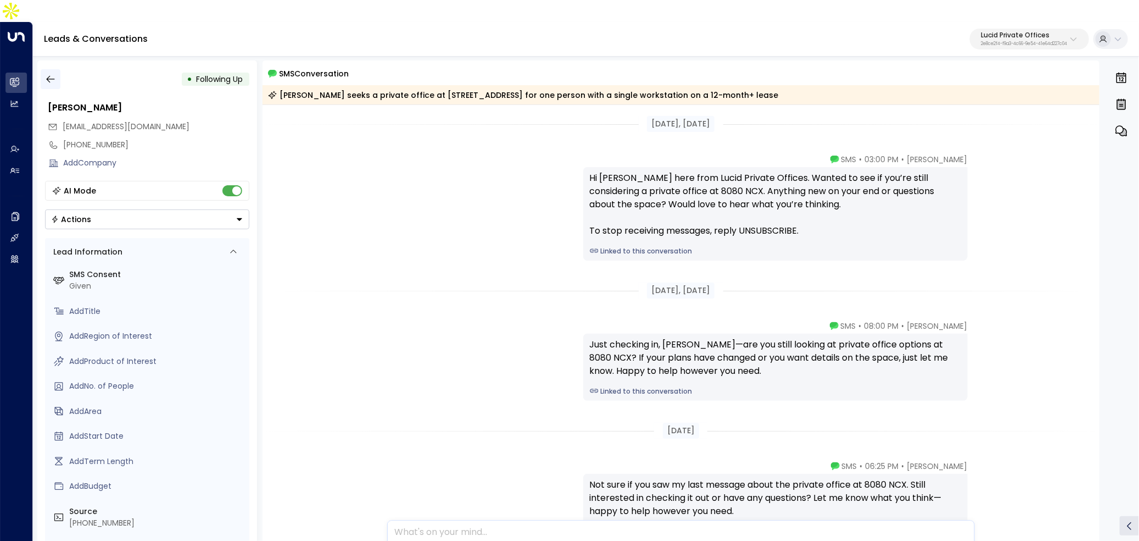
click at [55, 69] on button "button" at bounding box center [51, 79] width 20 height 20
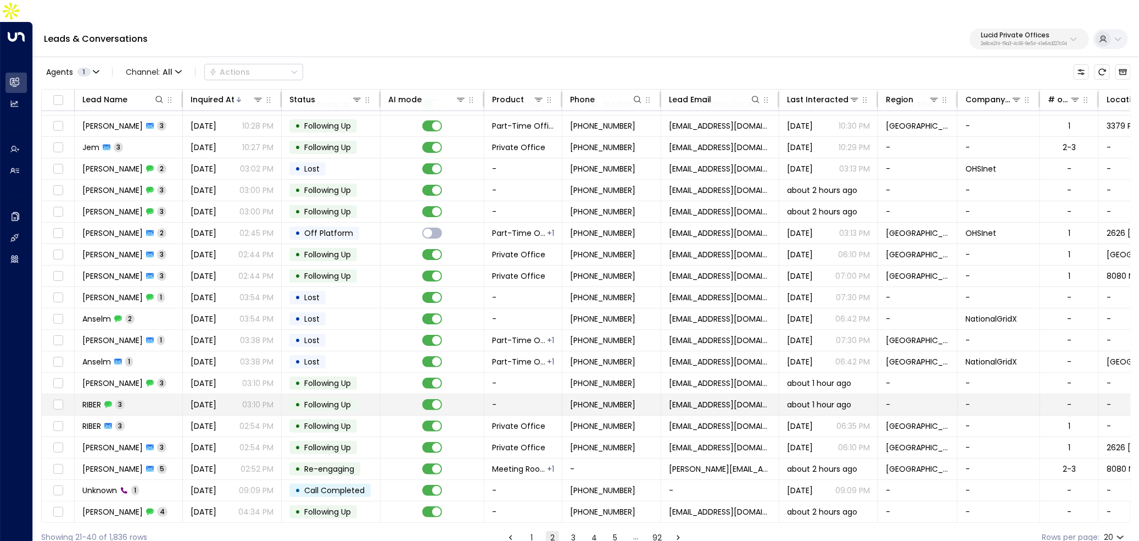
scroll to position [17, 2]
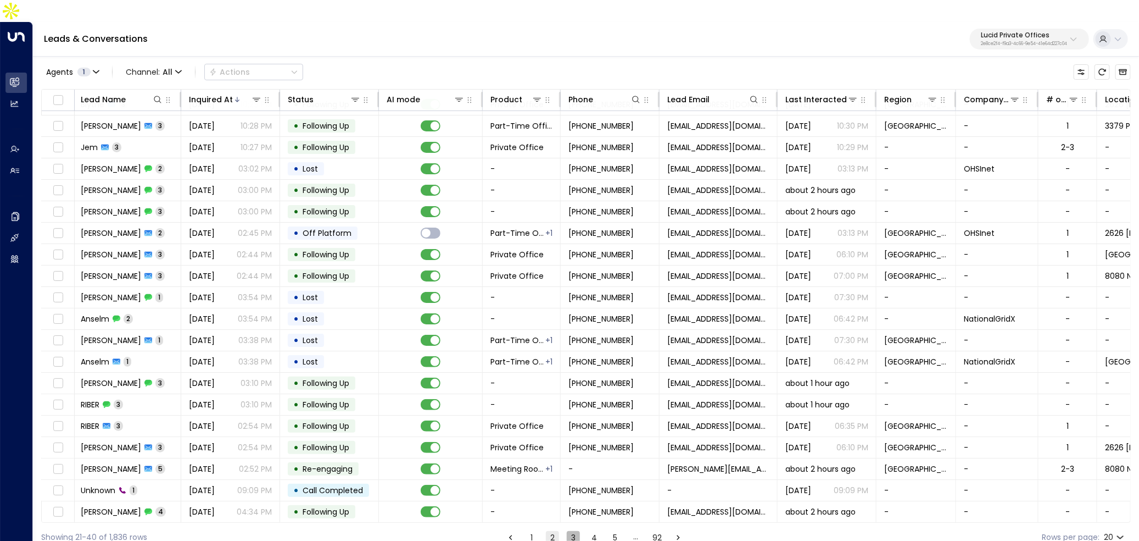
click at [575, 531] on button "3" at bounding box center [573, 537] width 13 height 13
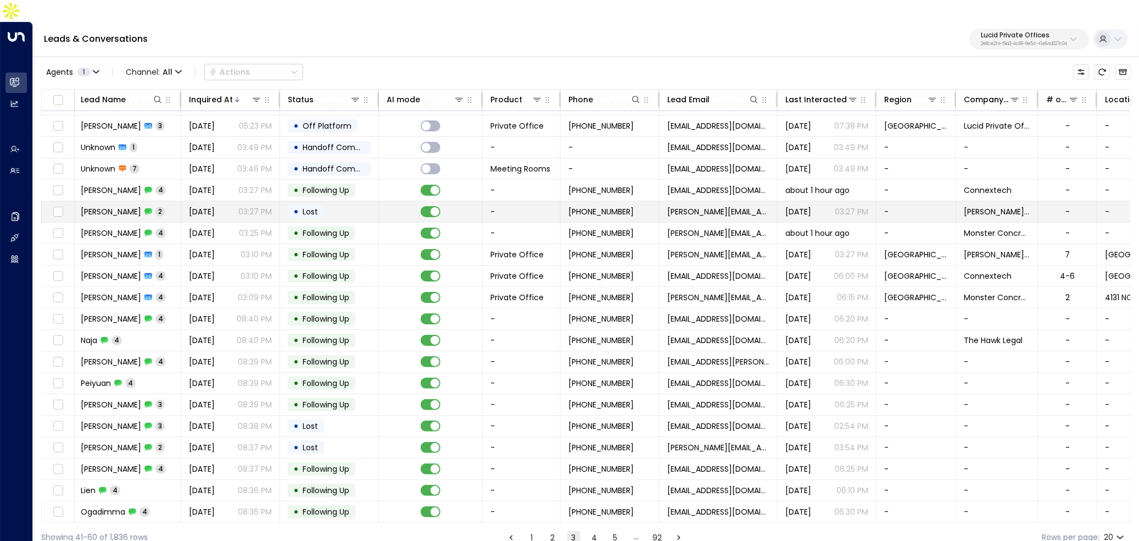
scroll to position [0, 2]
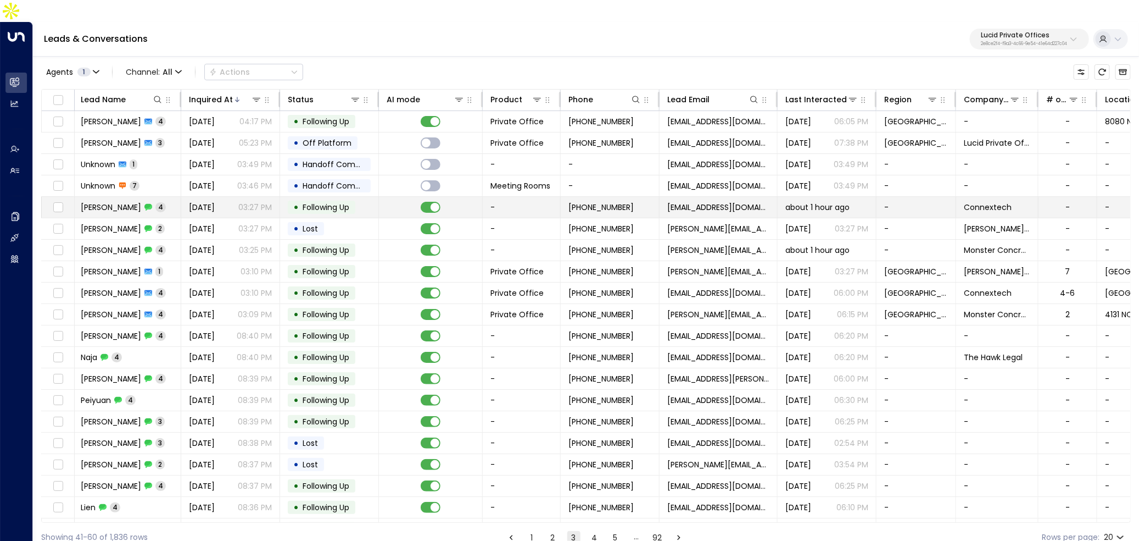
click at [190, 197] on td "[DATE] 03:27 PM" at bounding box center [230, 207] width 99 height 21
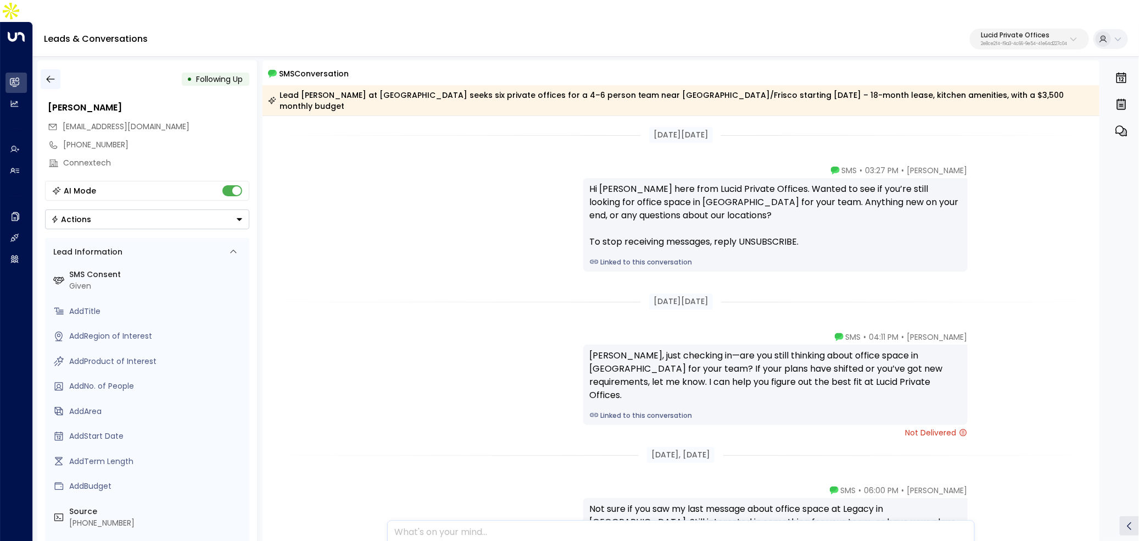
click at [55, 69] on button "button" at bounding box center [51, 79] width 20 height 20
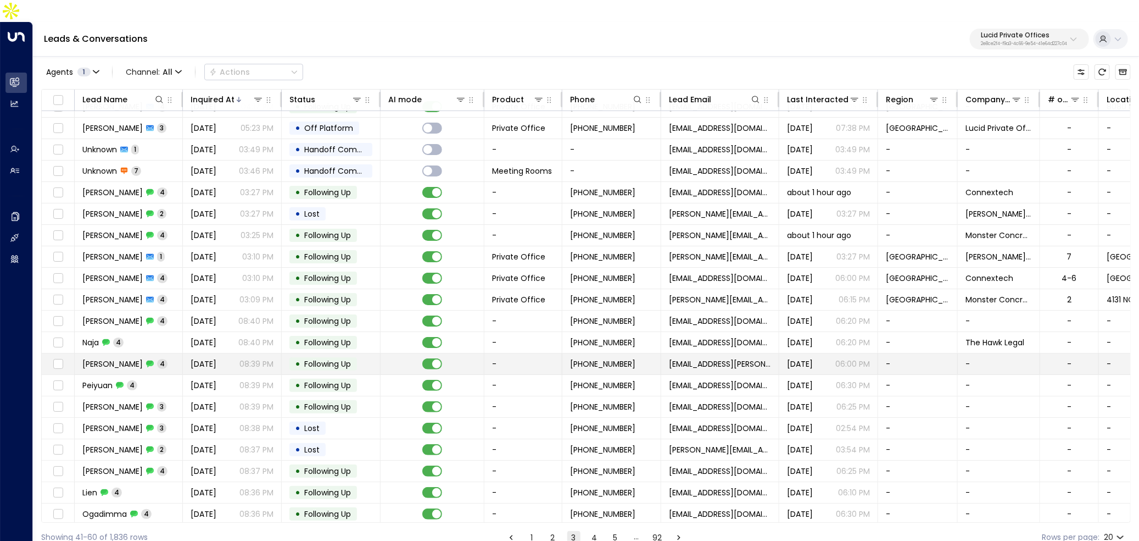
scroll to position [17, 0]
click at [376, 351] on td "• Following Up" at bounding box center [331, 361] width 99 height 21
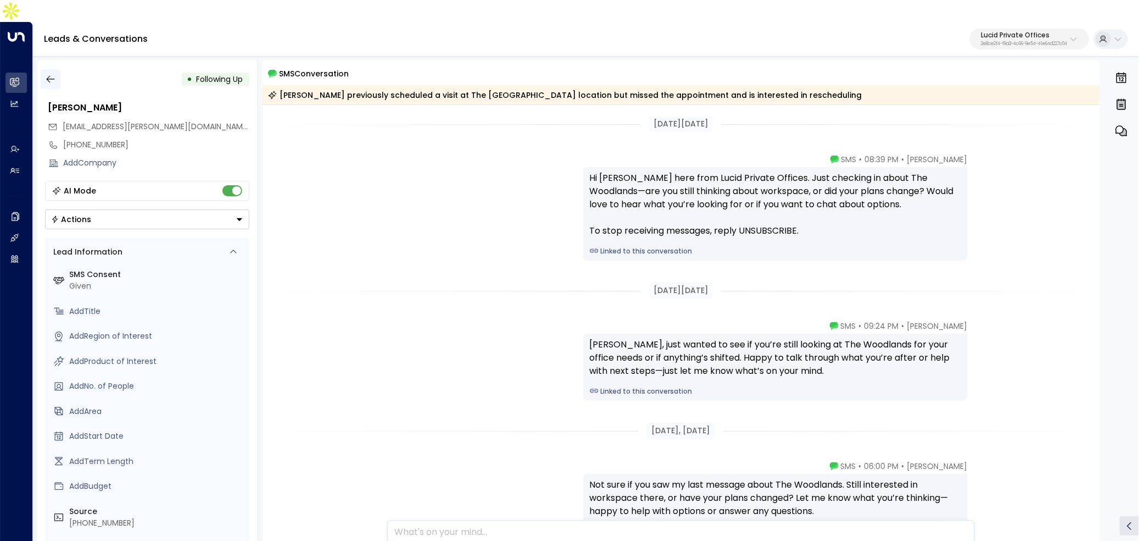
click at [53, 74] on icon "button" at bounding box center [50, 79] width 11 height 11
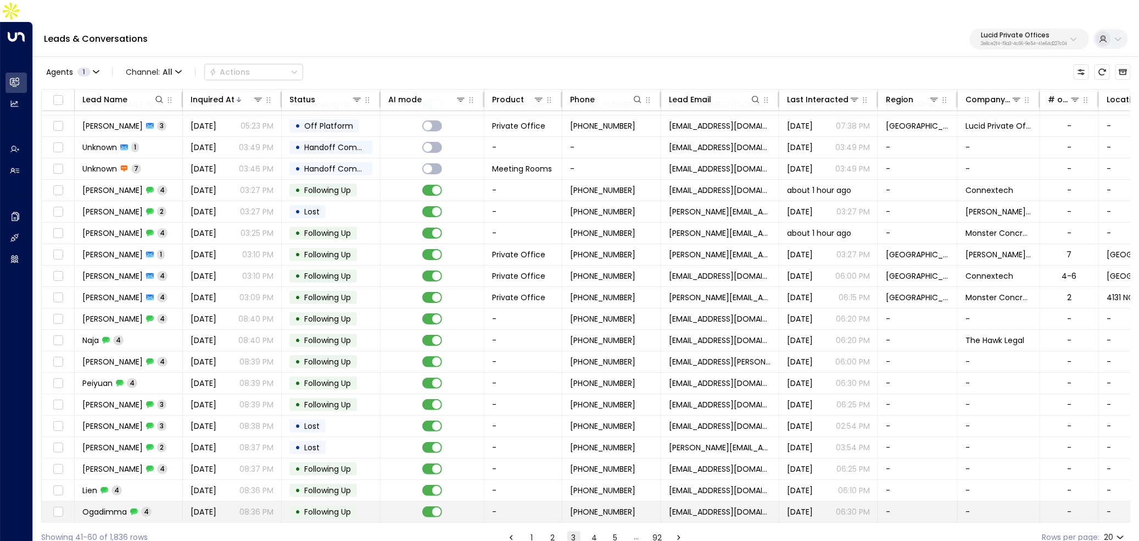
click at [236, 501] on td "[DATE] 08:36 PM" at bounding box center [232, 511] width 99 height 21
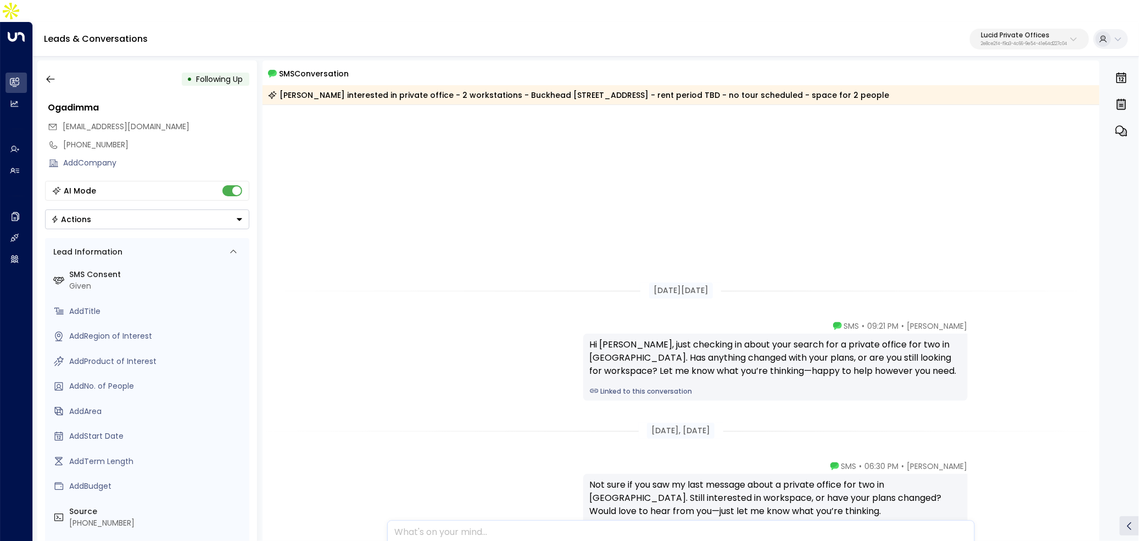
scroll to position [224, 0]
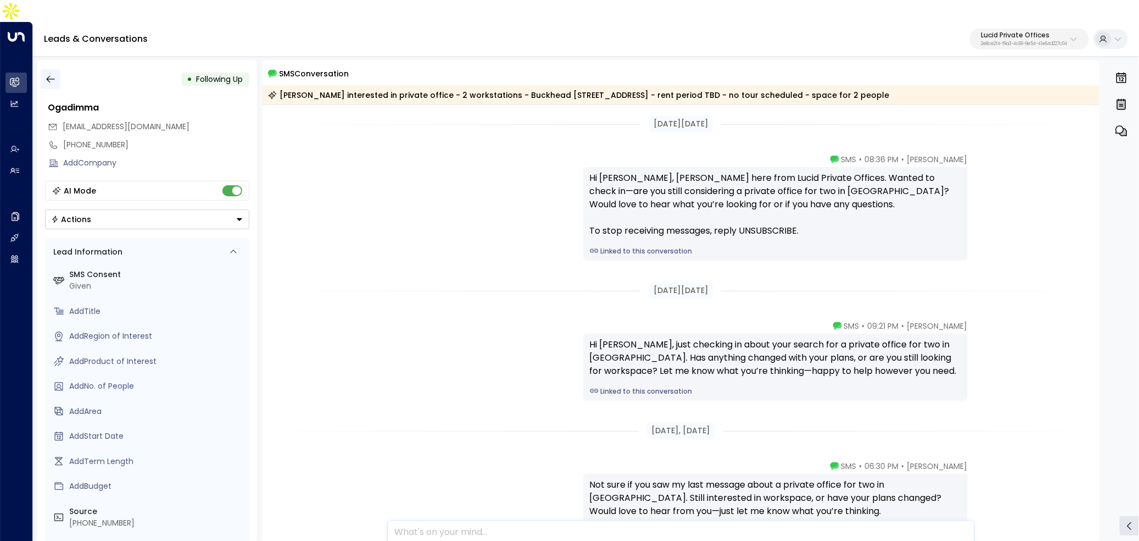
click at [51, 74] on icon "button" at bounding box center [50, 79] width 11 height 11
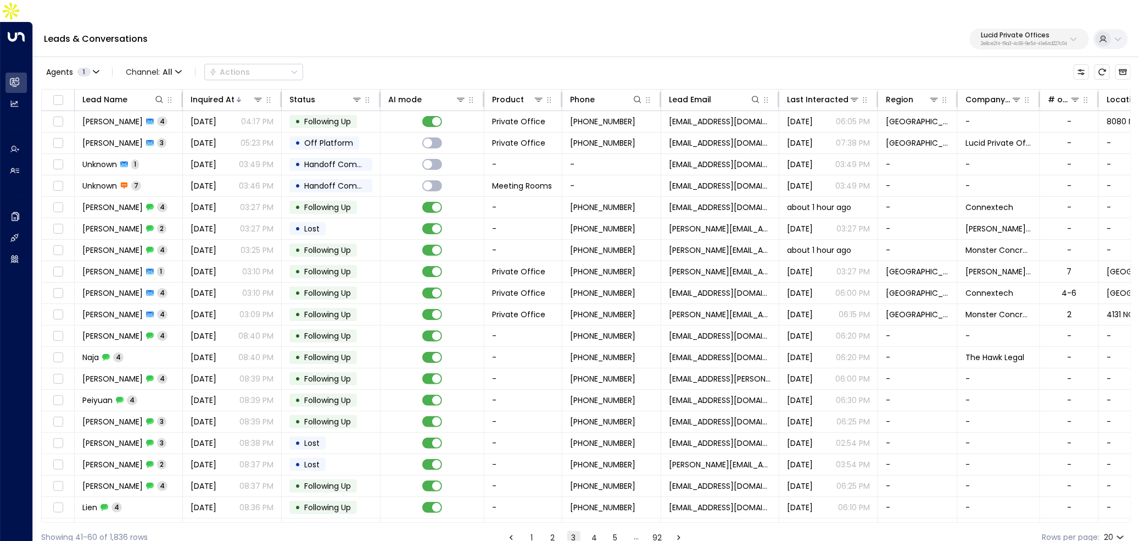
click at [532, 531] on button "1" at bounding box center [532, 537] width 13 height 13
